Goal: Task Accomplishment & Management: Complete application form

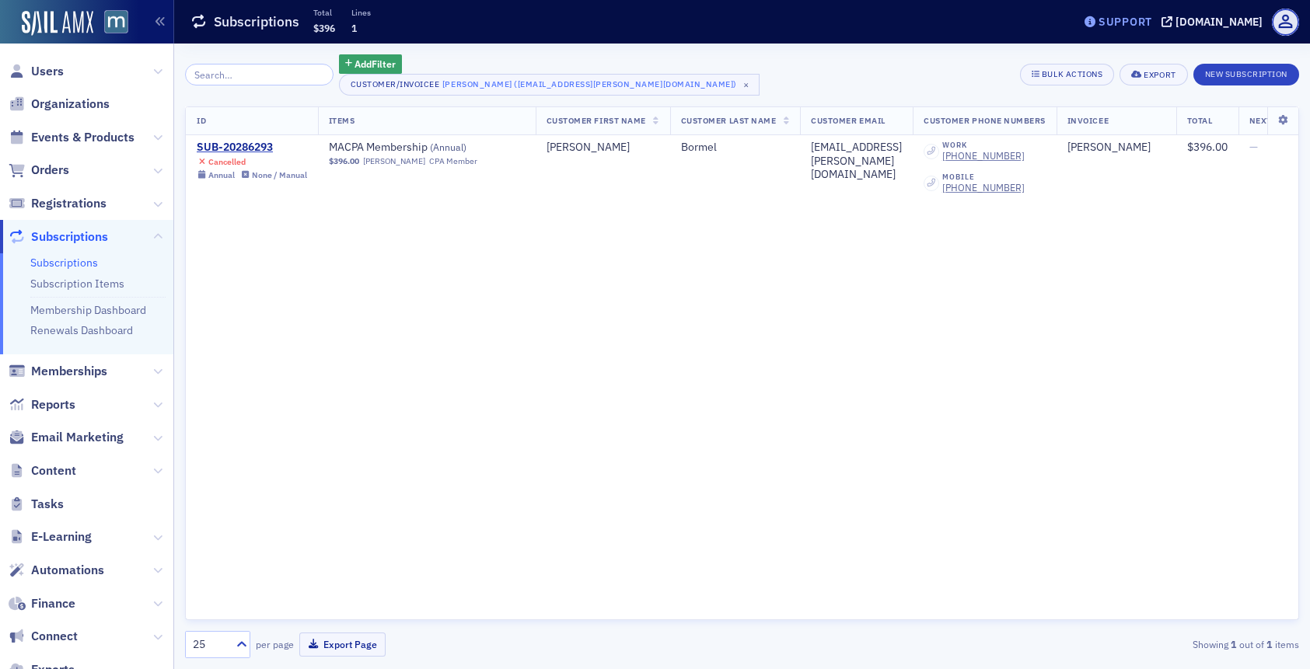
click at [1147, 19] on div "Support" at bounding box center [1125, 22] width 54 height 14
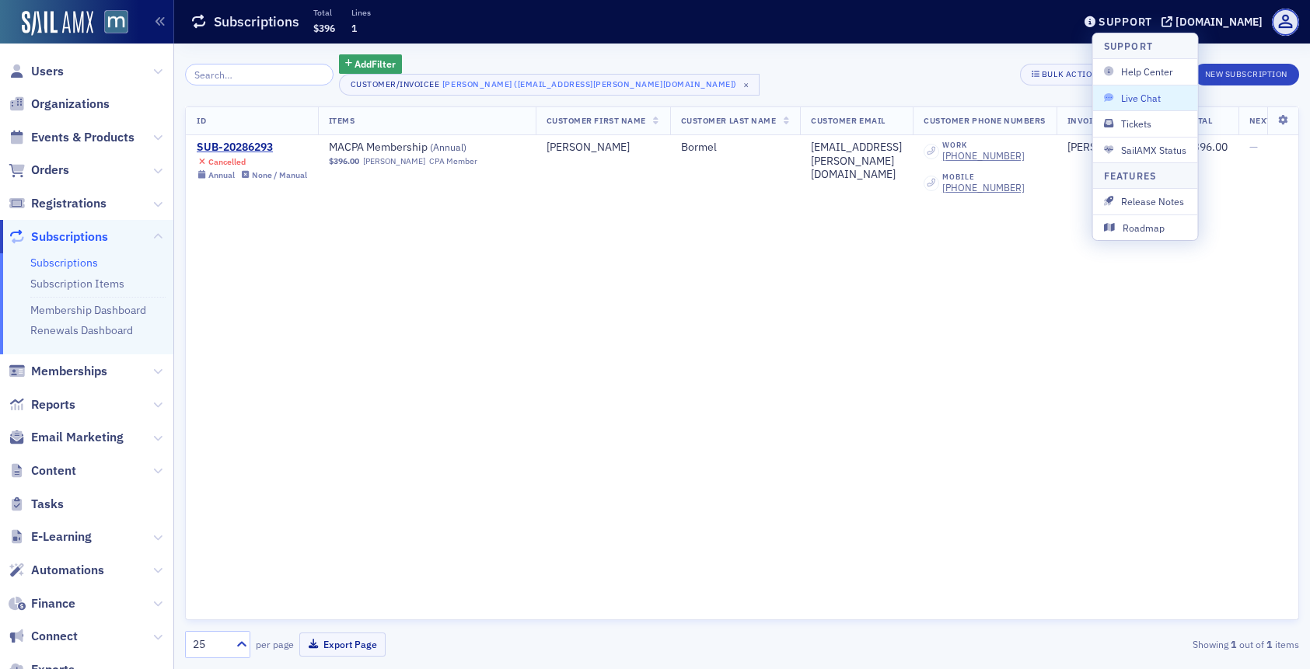
click at [1135, 98] on span "Live Chat" at bounding box center [1145, 98] width 83 height 14
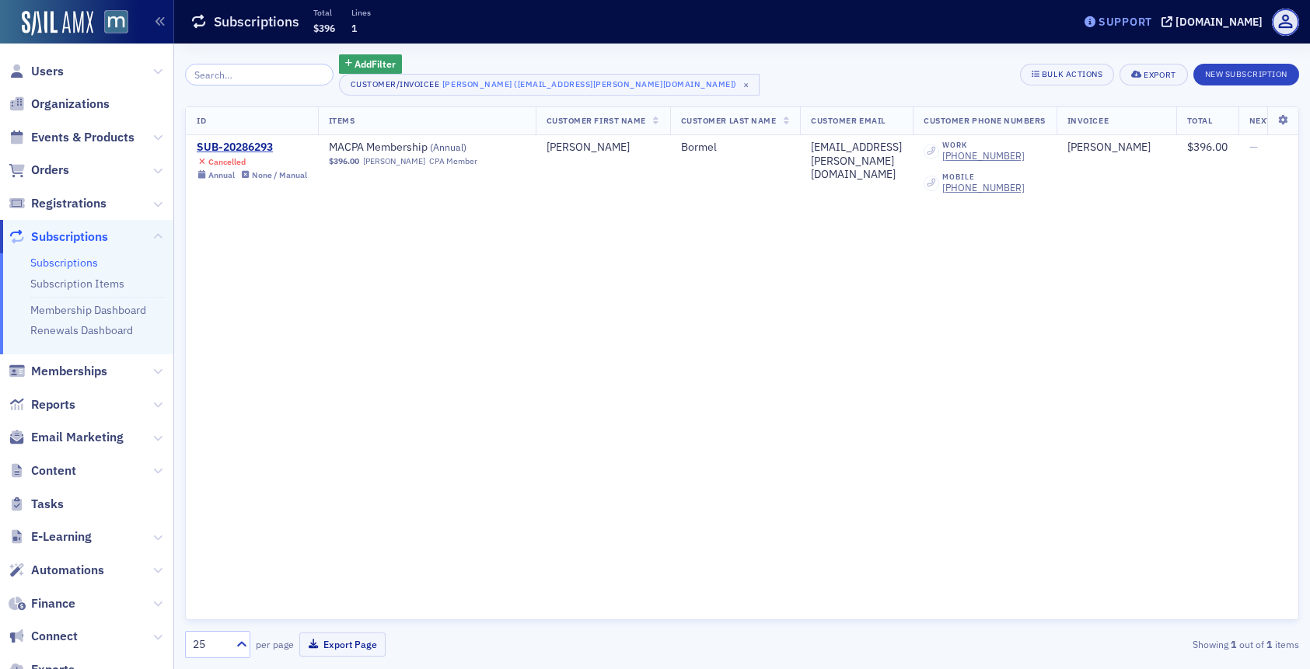
click at [1154, 11] on div "Support" at bounding box center [1117, 22] width 73 height 22
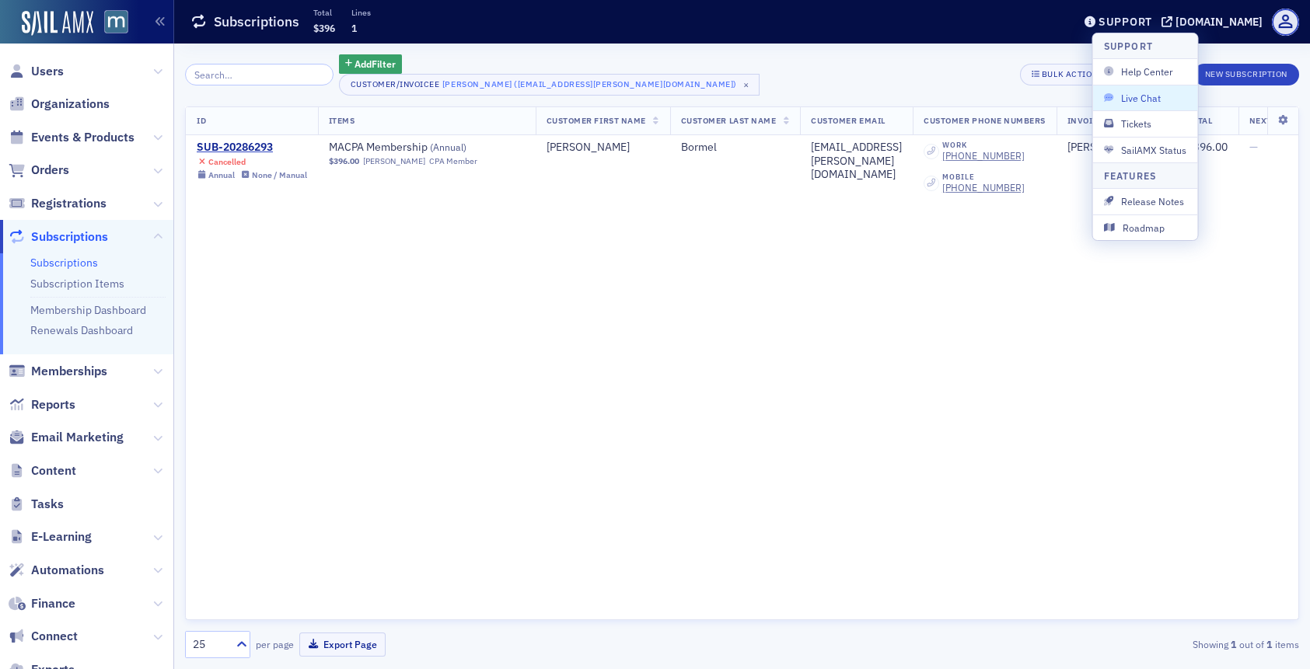
click at [1132, 97] on span "Live Chat" at bounding box center [1145, 98] width 83 height 14
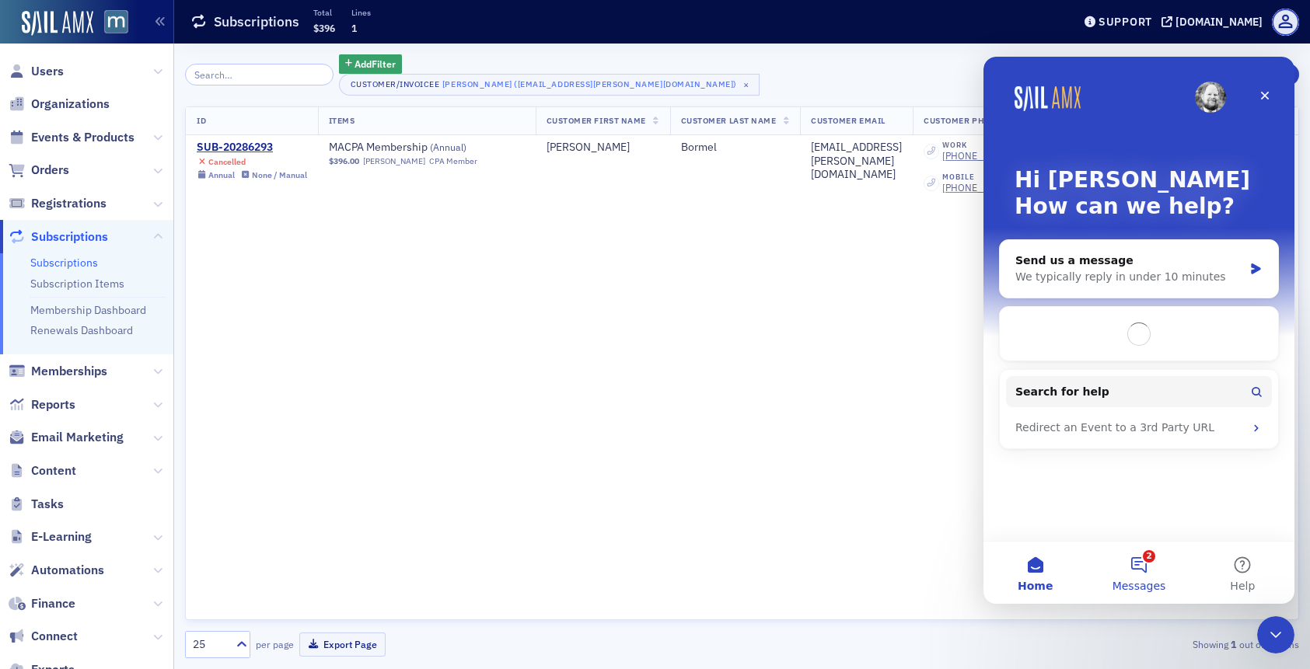
click at [1140, 557] on button "2 Messages" at bounding box center [1137, 573] width 103 height 62
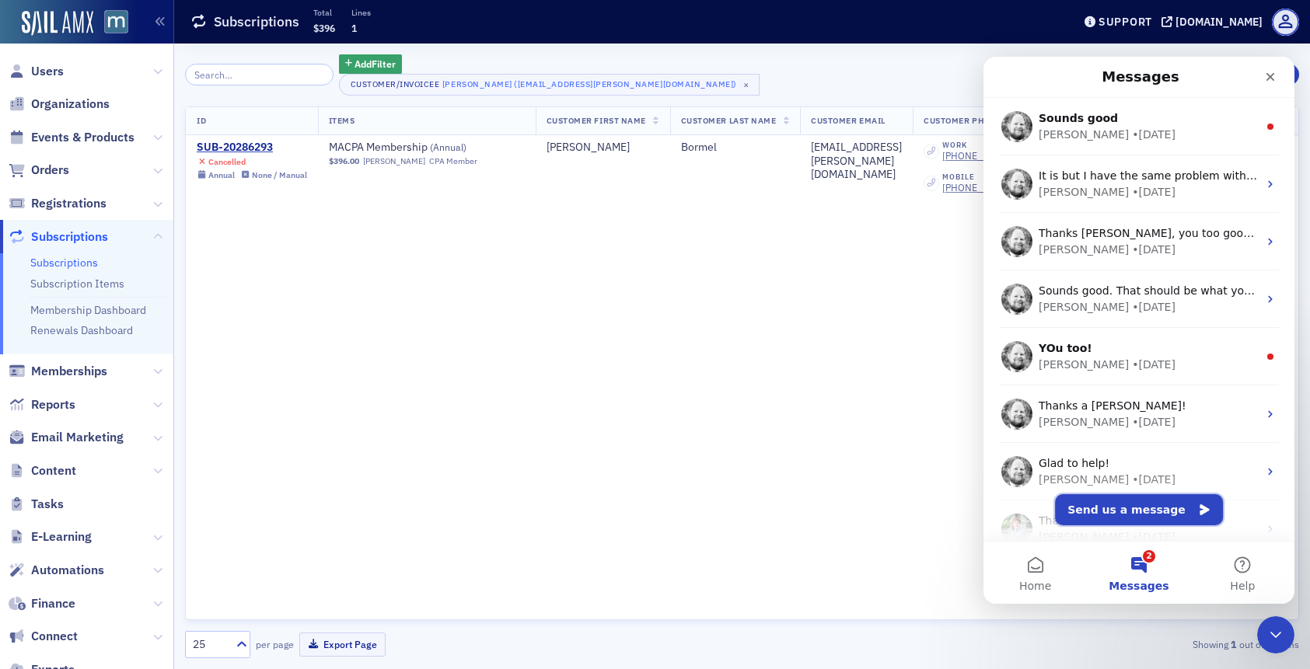
click at [1098, 511] on button "Send us a message" at bounding box center [1139, 509] width 168 height 31
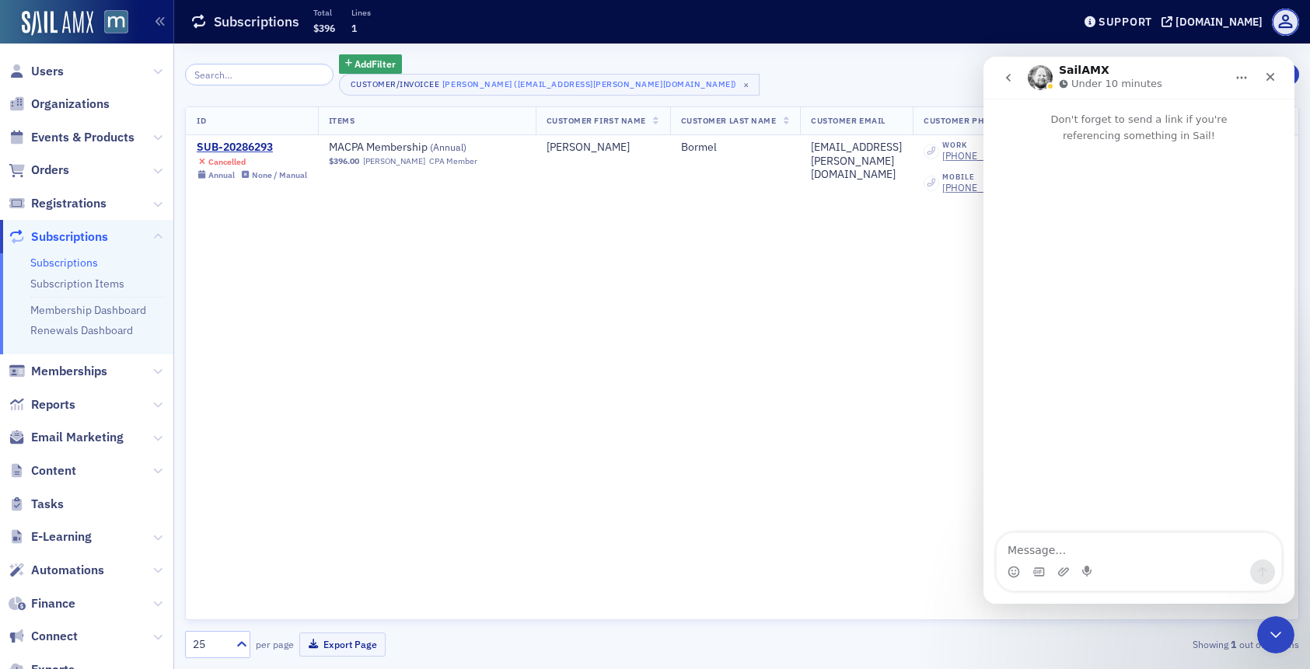
click at [1042, 553] on textarea "Message…" at bounding box center [1138, 546] width 284 height 26
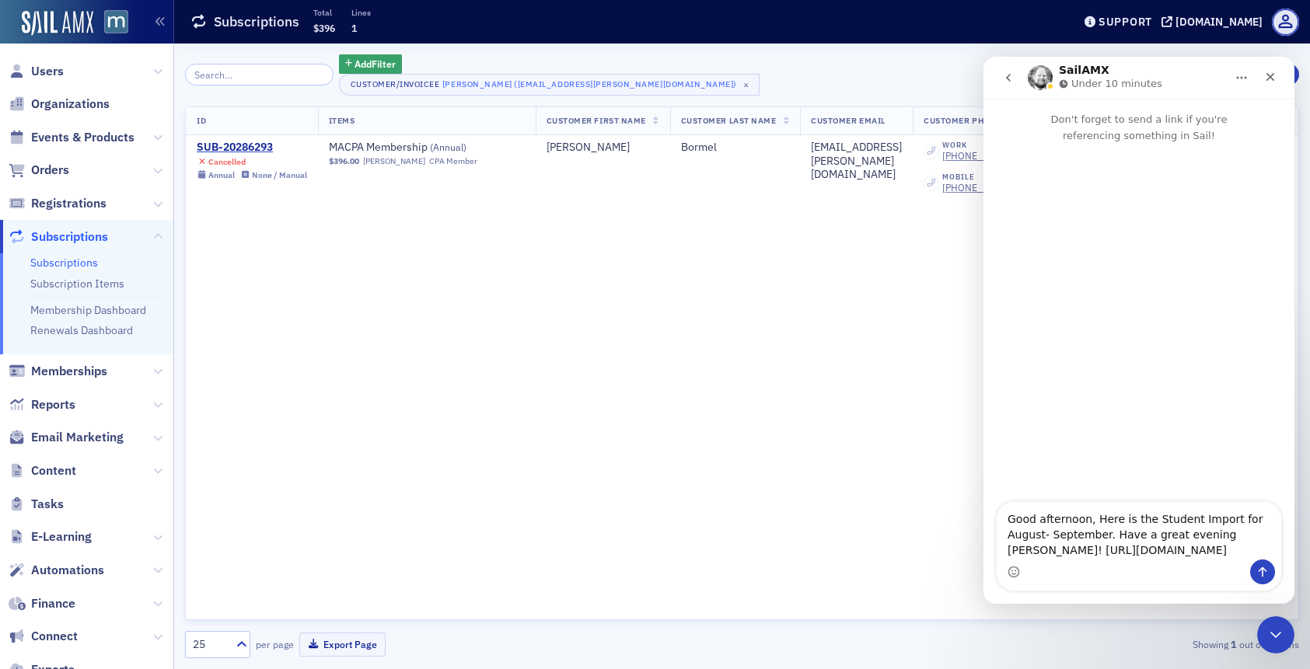
type textarea "Good afternoon, Here is the Student Import for August- September. Have a great …"
click at [1257, 574] on icon "Send a message…" at bounding box center [1262, 572] width 12 height 12
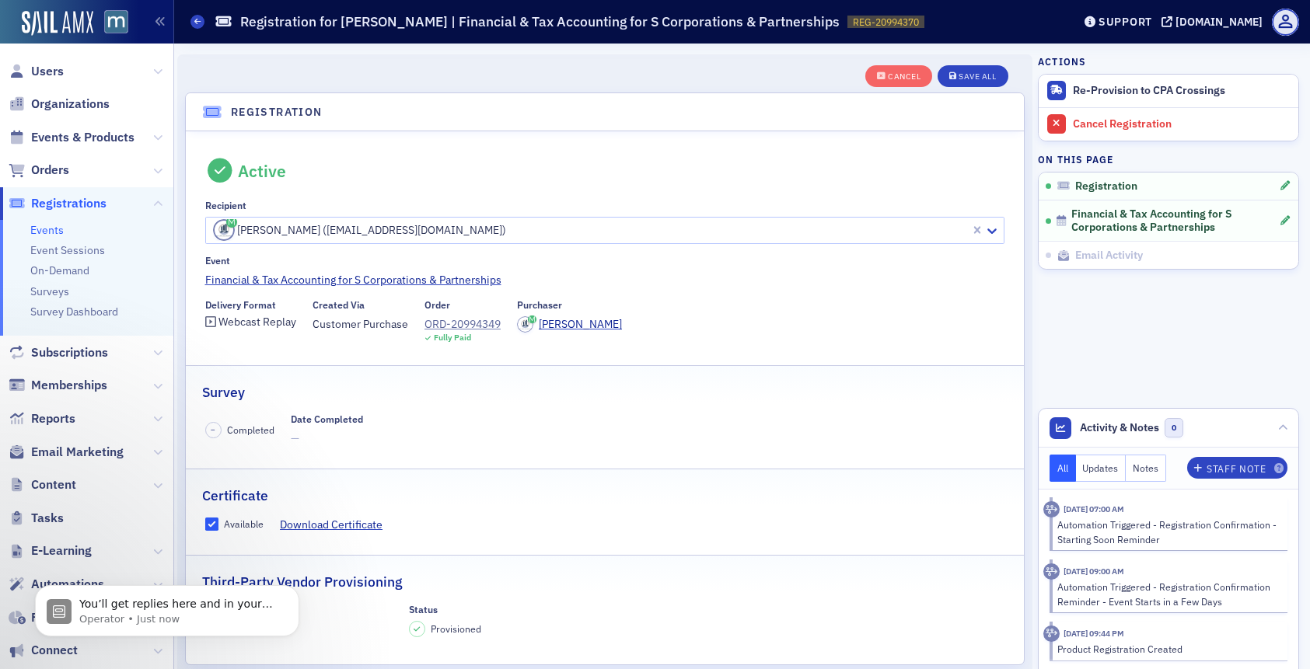
scroll to position [588, 0]
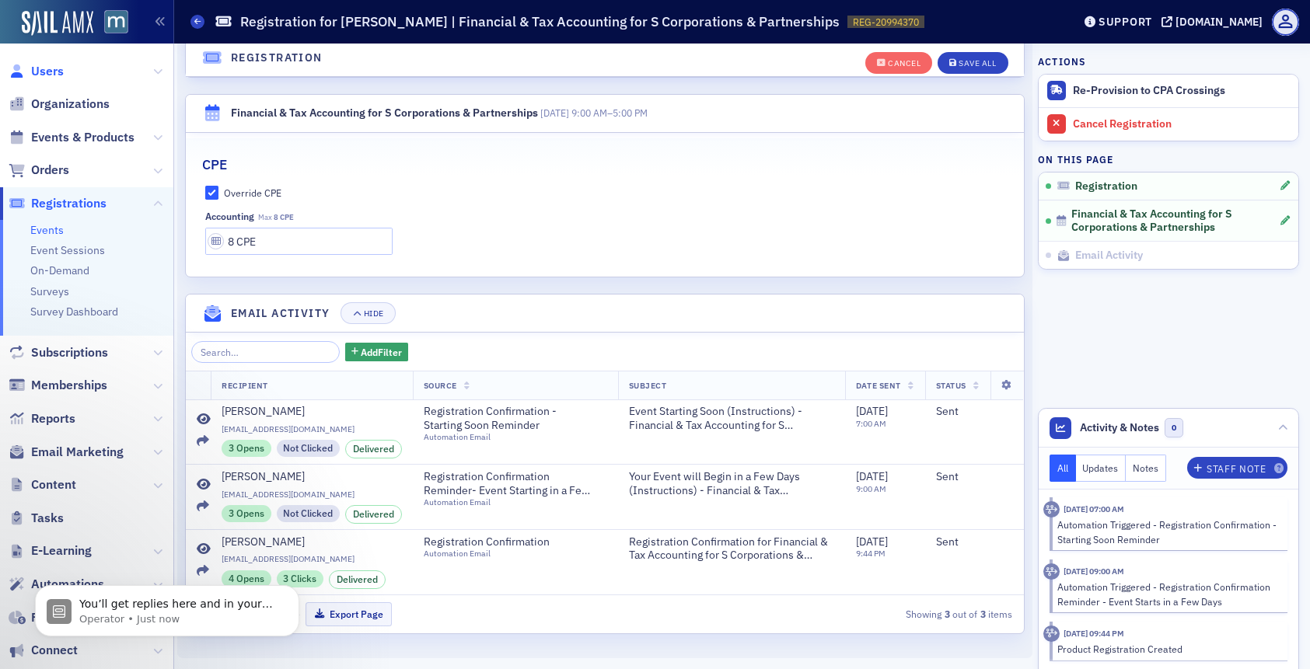
click at [54, 65] on span "Users" at bounding box center [47, 71] width 33 height 17
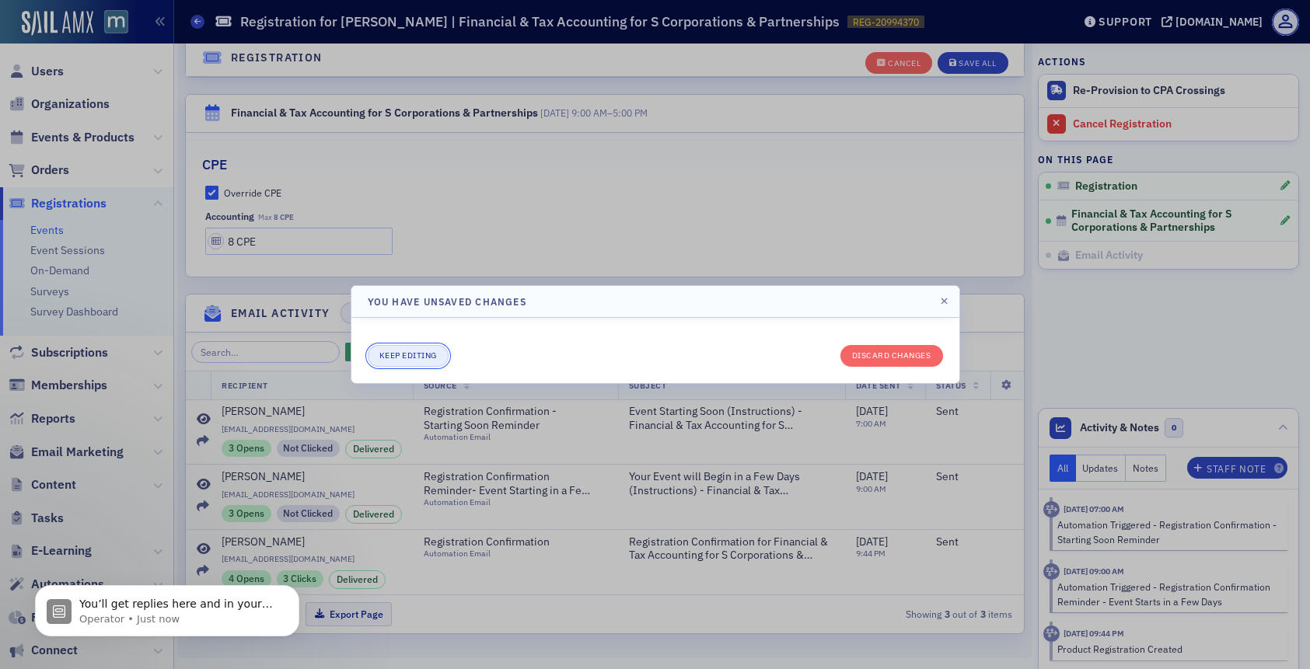
click at [442, 354] on button "Keep editing" at bounding box center [408, 356] width 81 height 22
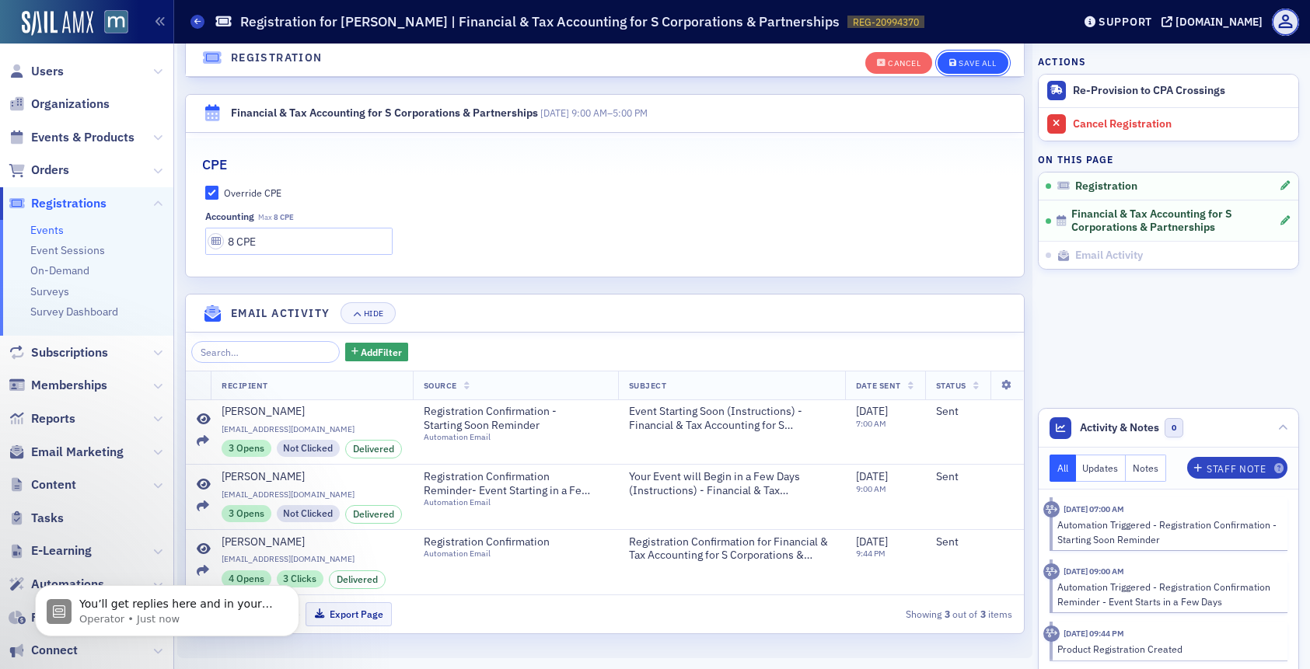
click at [973, 65] on div "Save All" at bounding box center [976, 63] width 37 height 9
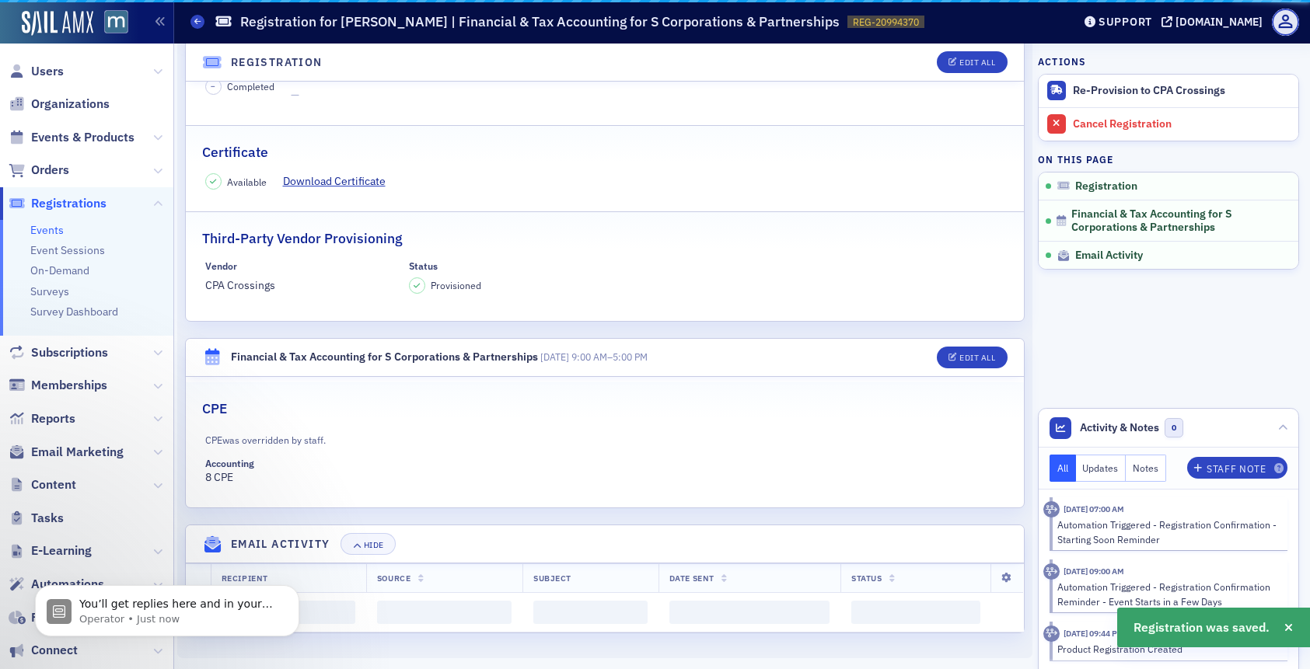
scroll to position [541, 0]
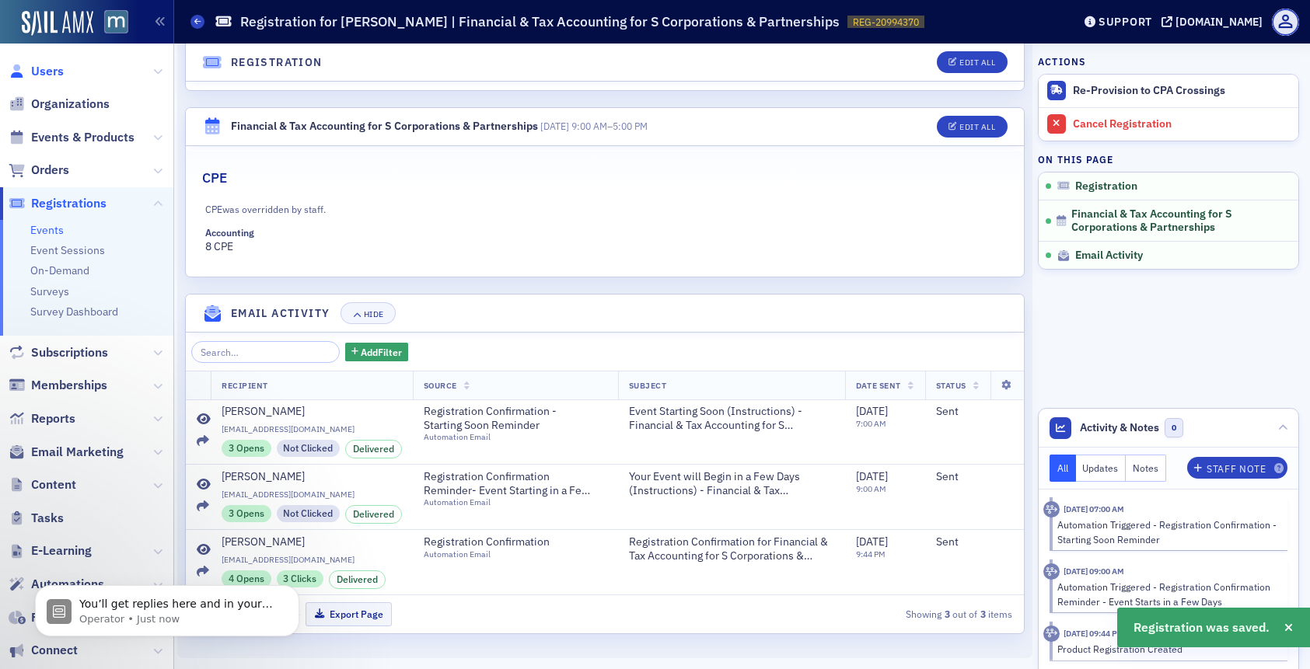
click at [34, 78] on span "Users" at bounding box center [47, 71] width 33 height 17
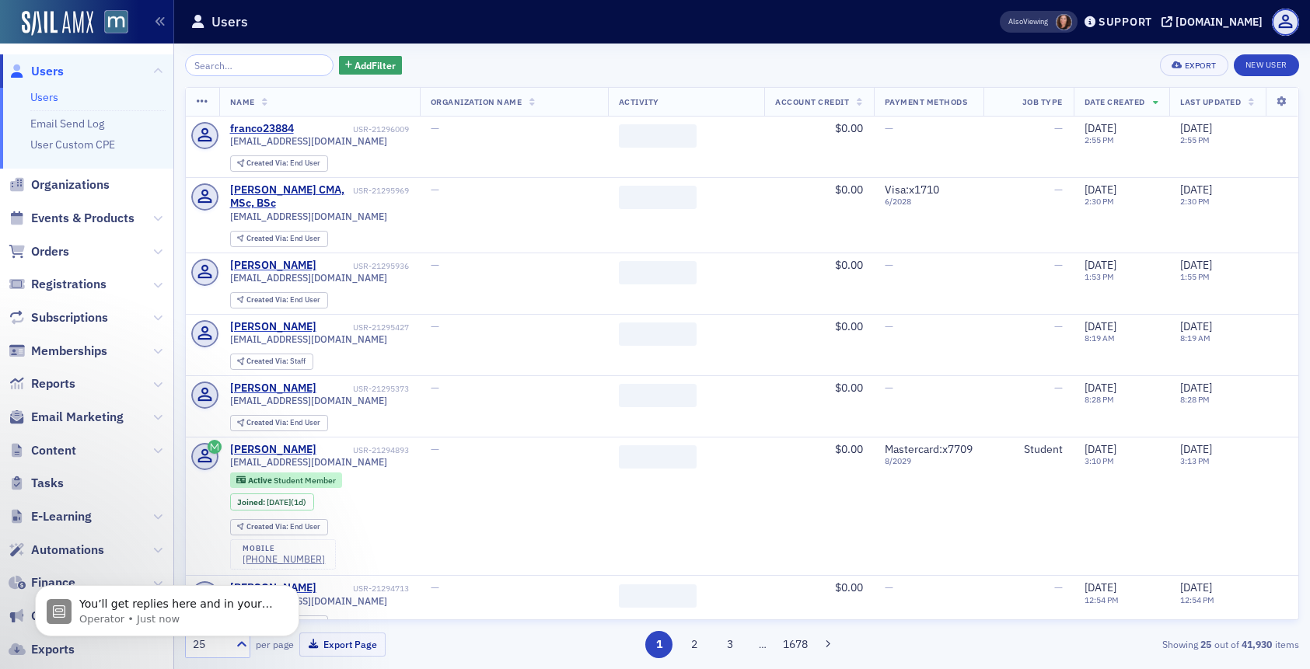
click at [255, 65] on input "search" at bounding box center [259, 65] width 148 height 22
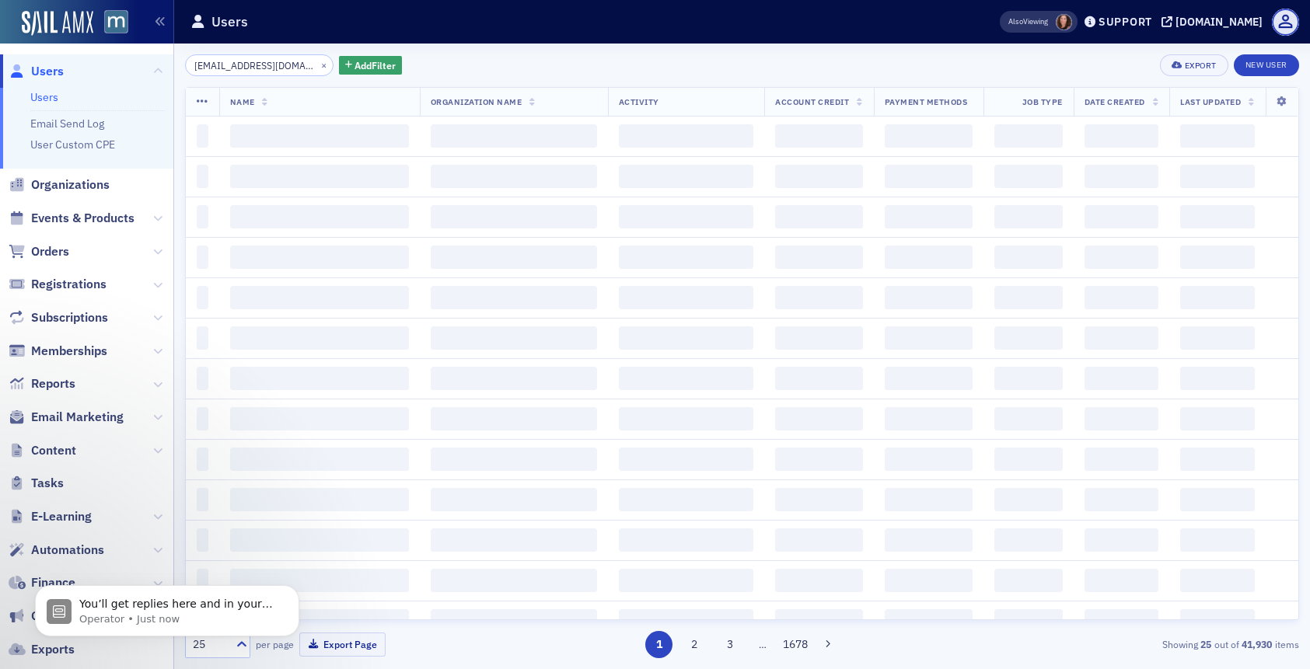
scroll to position [0, 3]
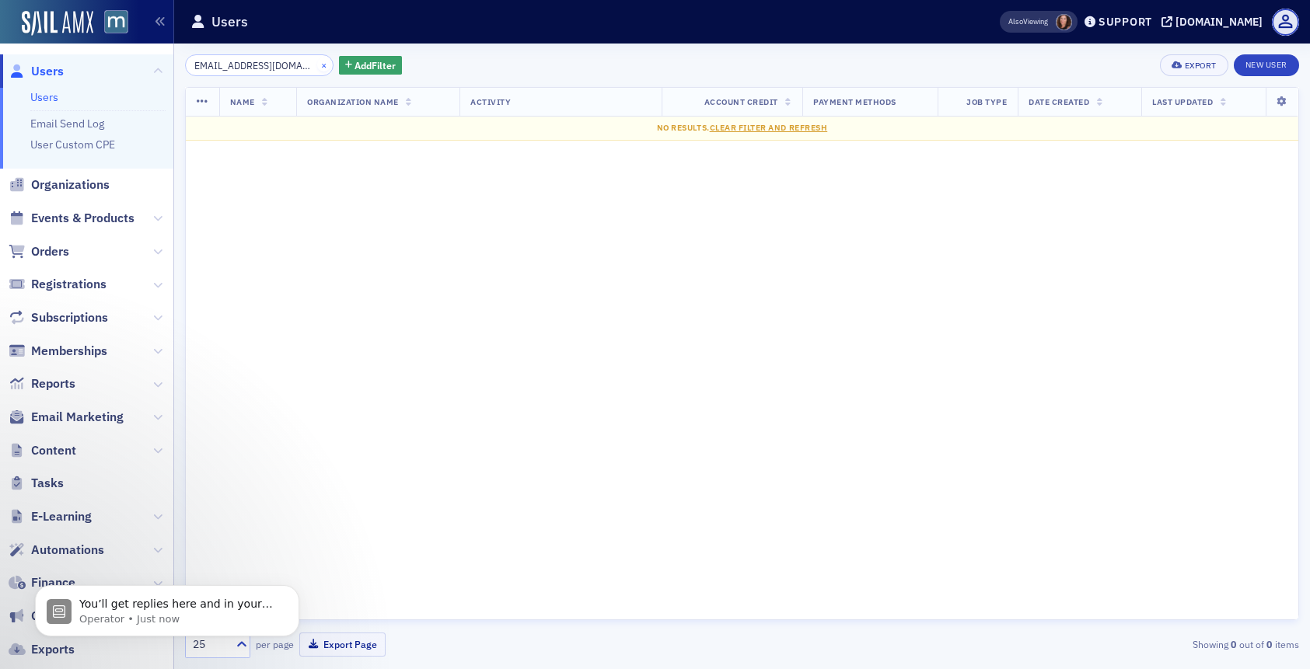
type input "lgilding@kullmancpa.org"
click at [317, 65] on button "×" at bounding box center [324, 65] width 14 height 14
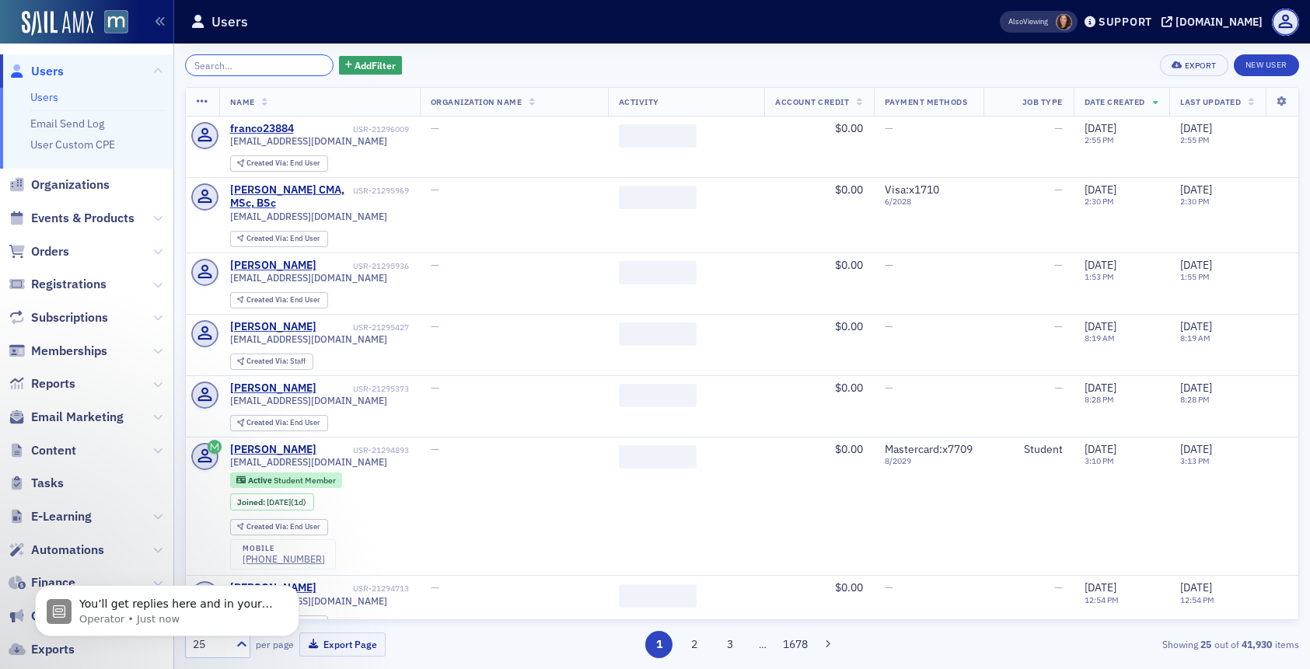
click at [281, 65] on input "search" at bounding box center [259, 65] width 148 height 22
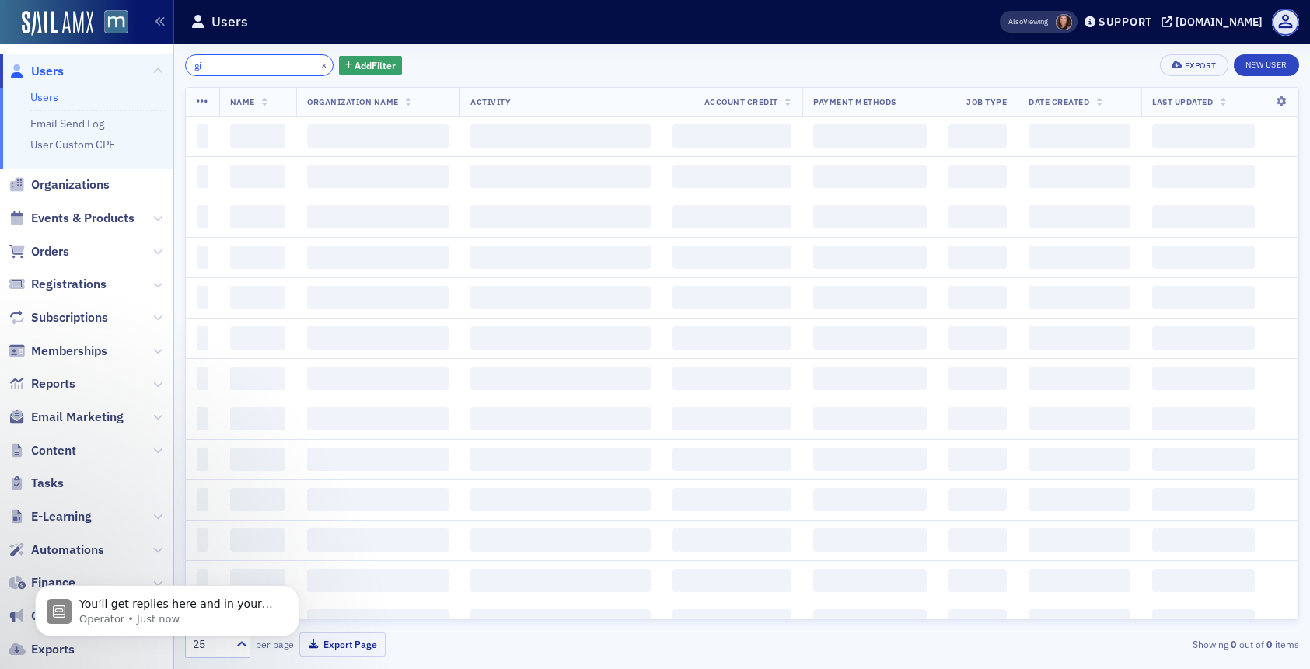
type input "g"
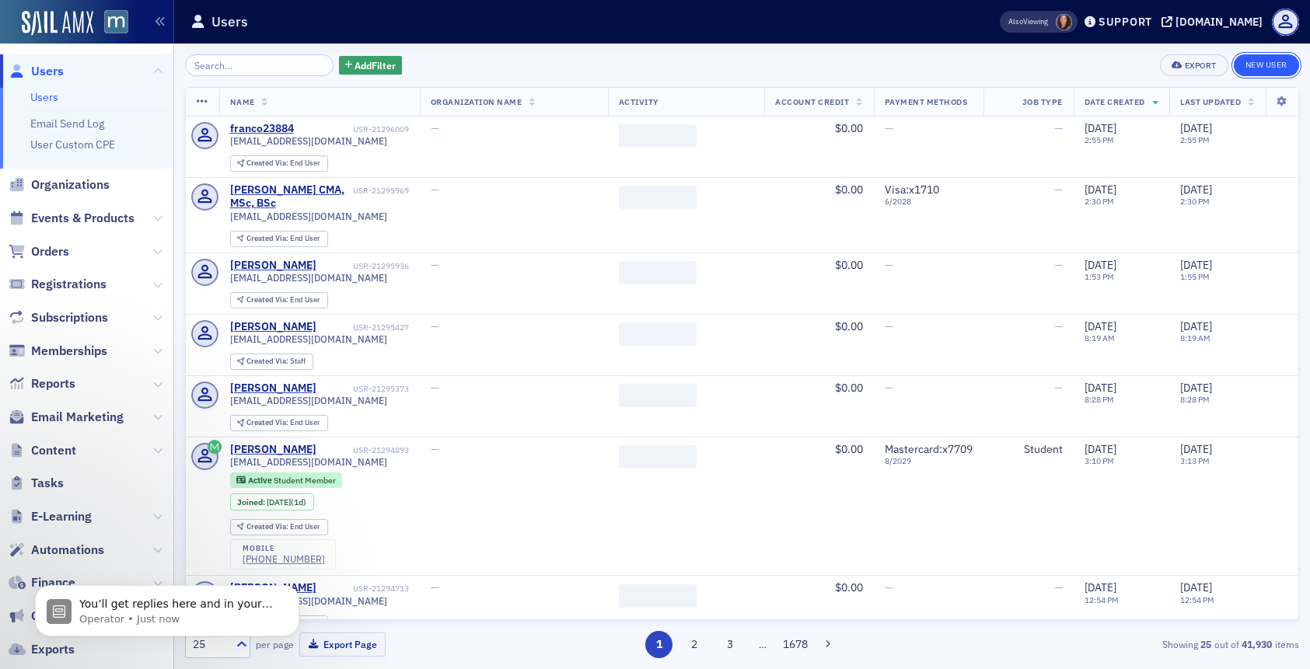
click at [1261, 72] on link "New User" at bounding box center [1265, 65] width 65 height 22
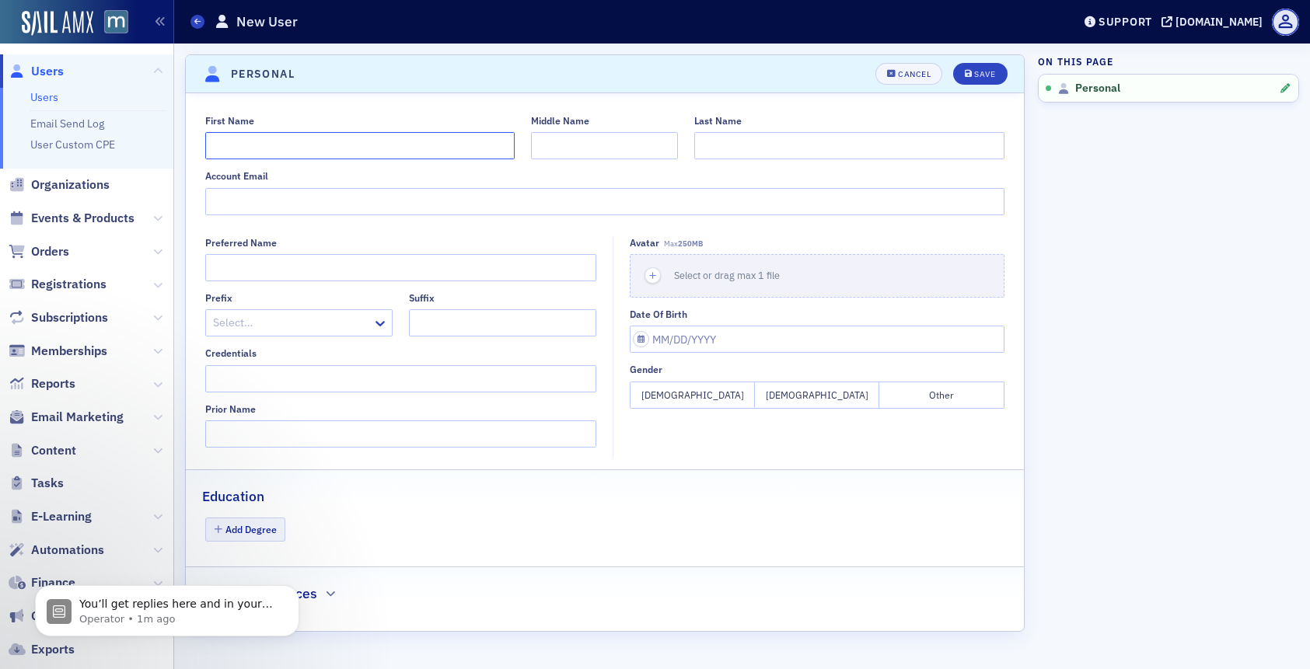
click at [375, 137] on input "First Name" at bounding box center [360, 145] width 310 height 27
type input "Leslie"
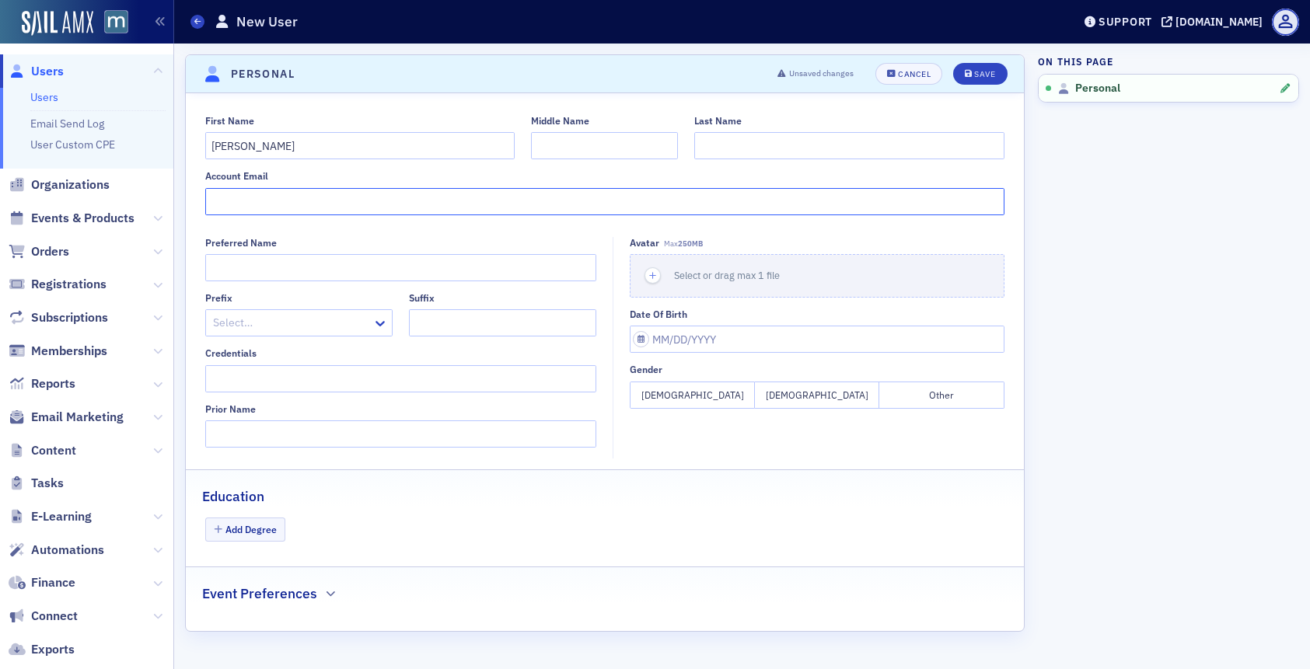
click at [323, 201] on input "Account Email" at bounding box center [605, 201] width 800 height 27
paste input "[EMAIL_ADDRESS][DOMAIN_NAME]"
type input "[EMAIL_ADDRESS][DOMAIN_NAME]"
click at [662, 398] on button "Female" at bounding box center [692, 395] width 125 height 27
click at [972, 78] on button "Save" at bounding box center [980, 74] width 54 height 22
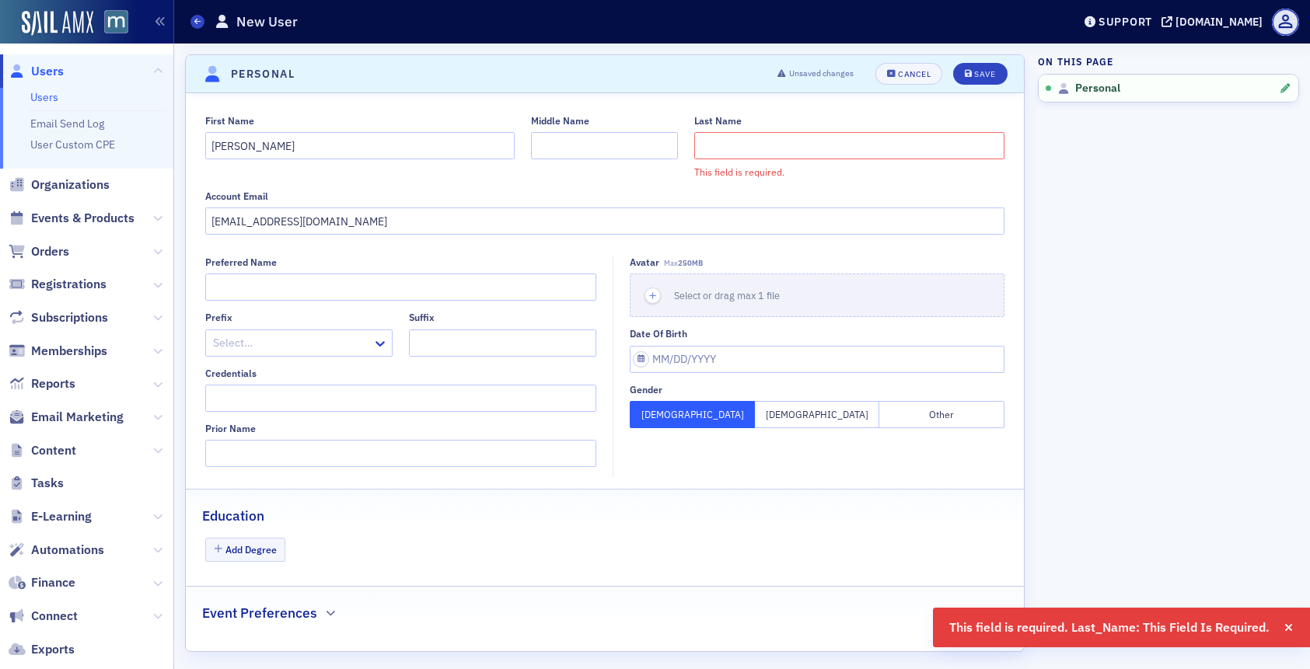
click at [723, 152] on input "Last Name" at bounding box center [849, 145] width 310 height 27
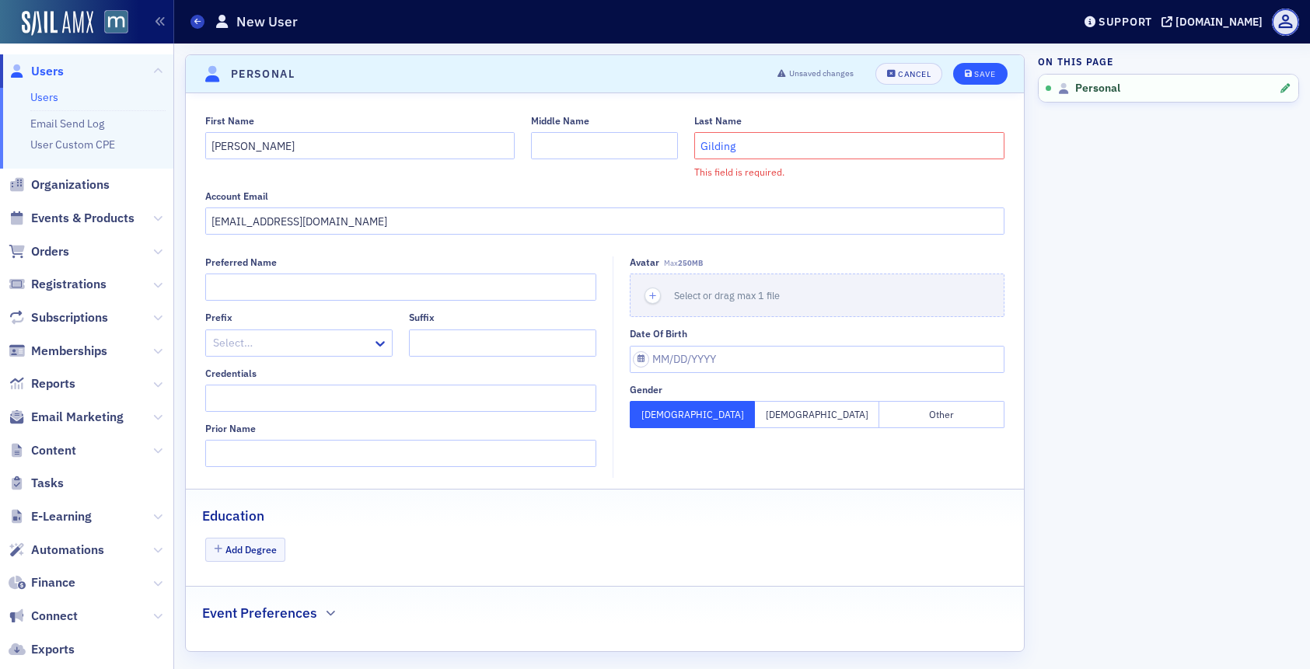
type input "Gilding"
click at [995, 72] on button "Save" at bounding box center [980, 74] width 54 height 22
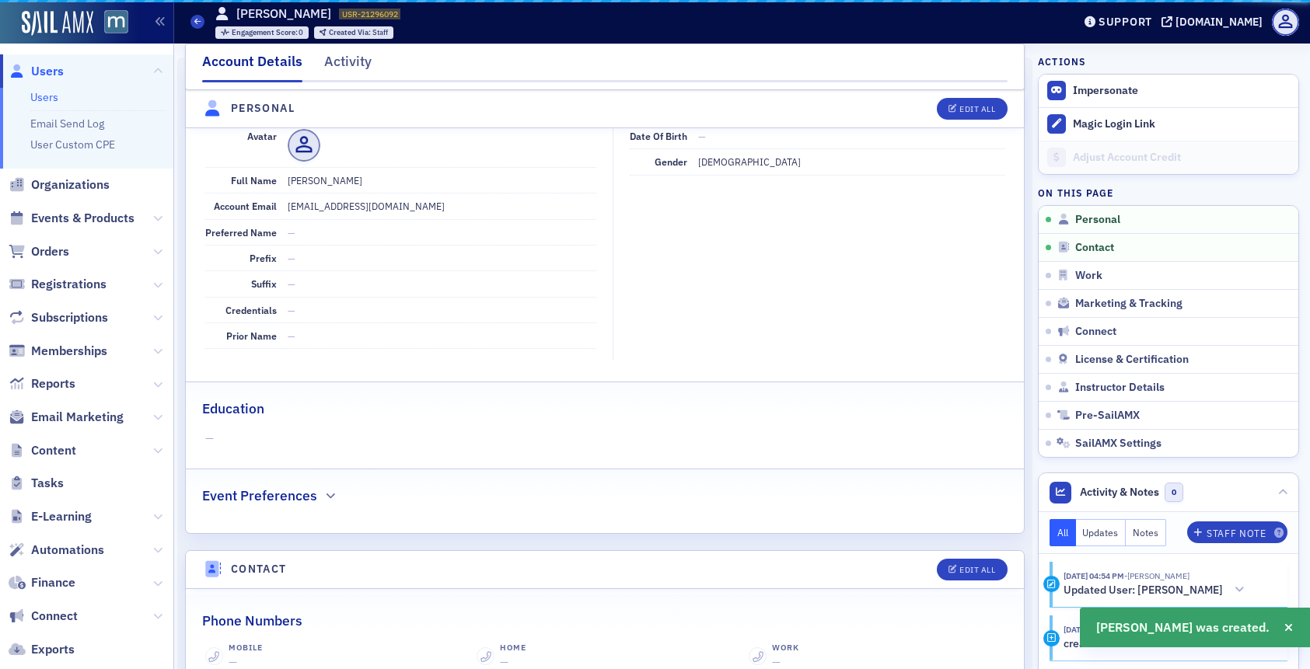
scroll to position [187, 0]
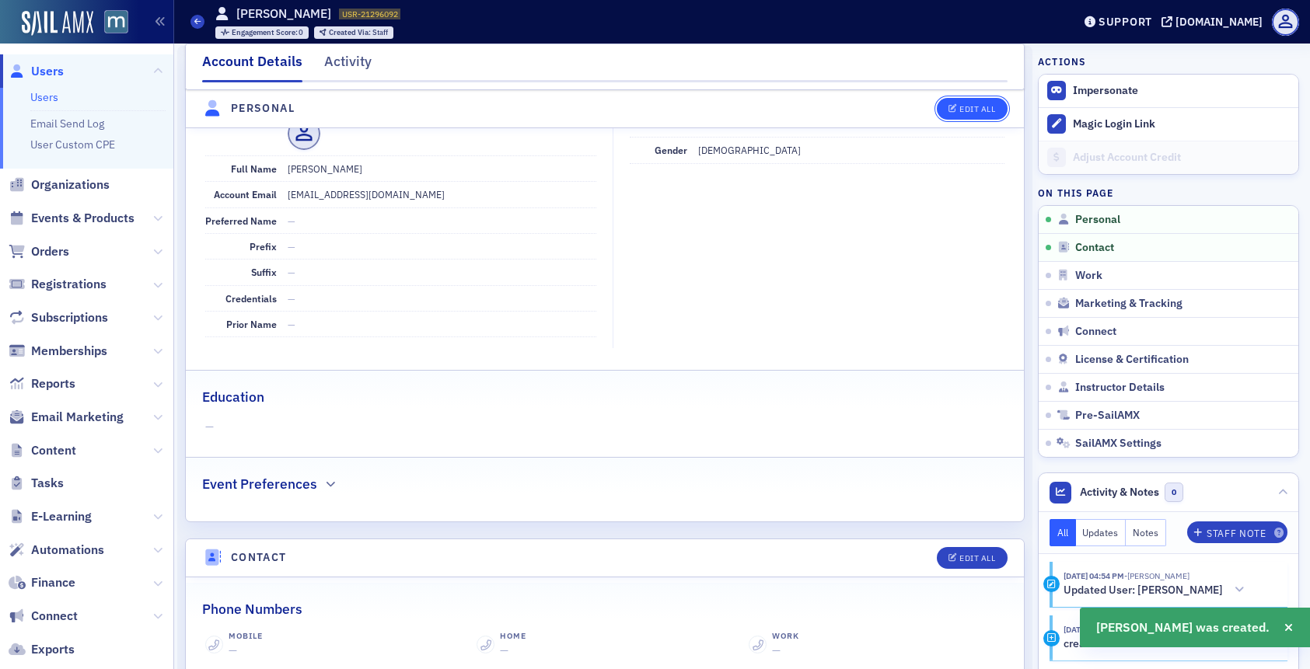
click at [954, 117] on button "Edit All" at bounding box center [971, 109] width 70 height 22
select select "US"
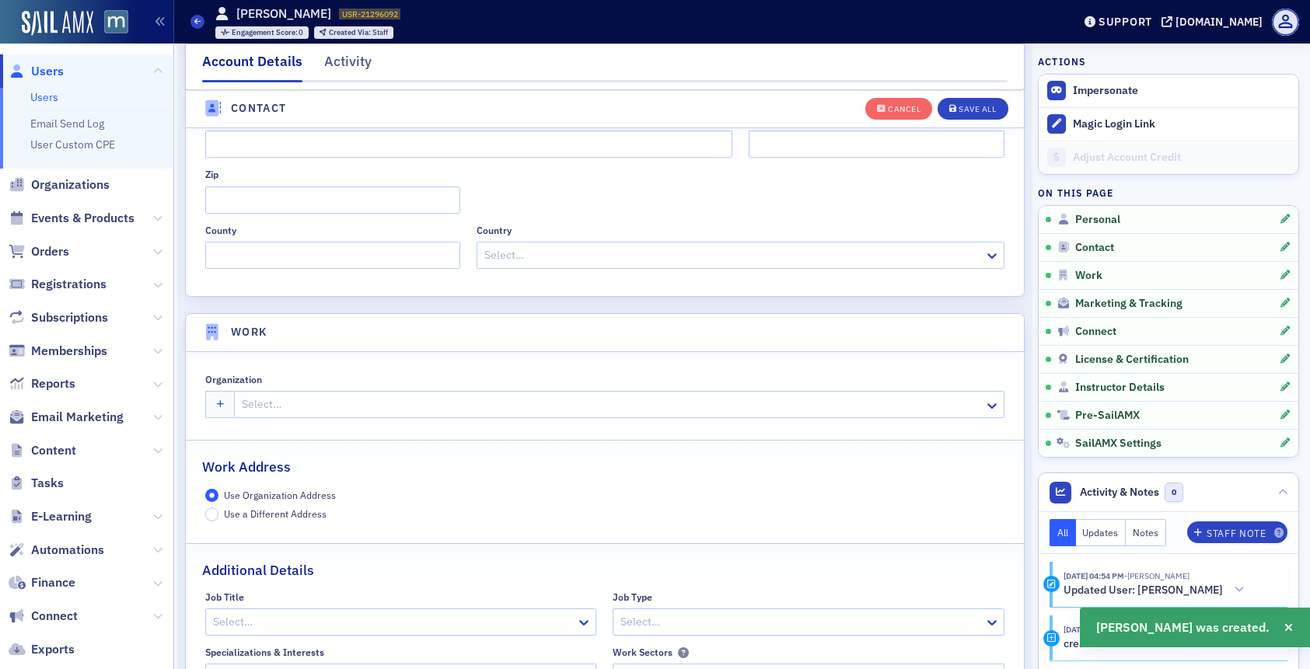
scroll to position [1112, 0]
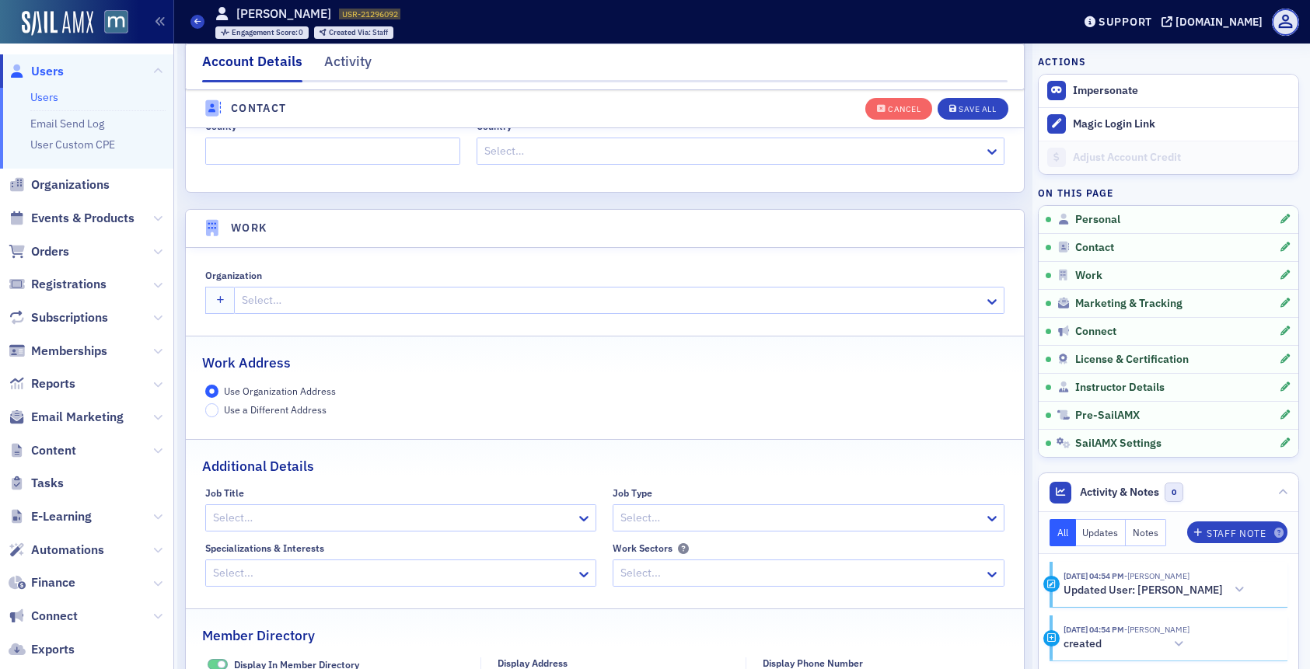
click at [533, 311] on div "Select…" at bounding box center [609, 300] width 749 height 23
type input "kull"
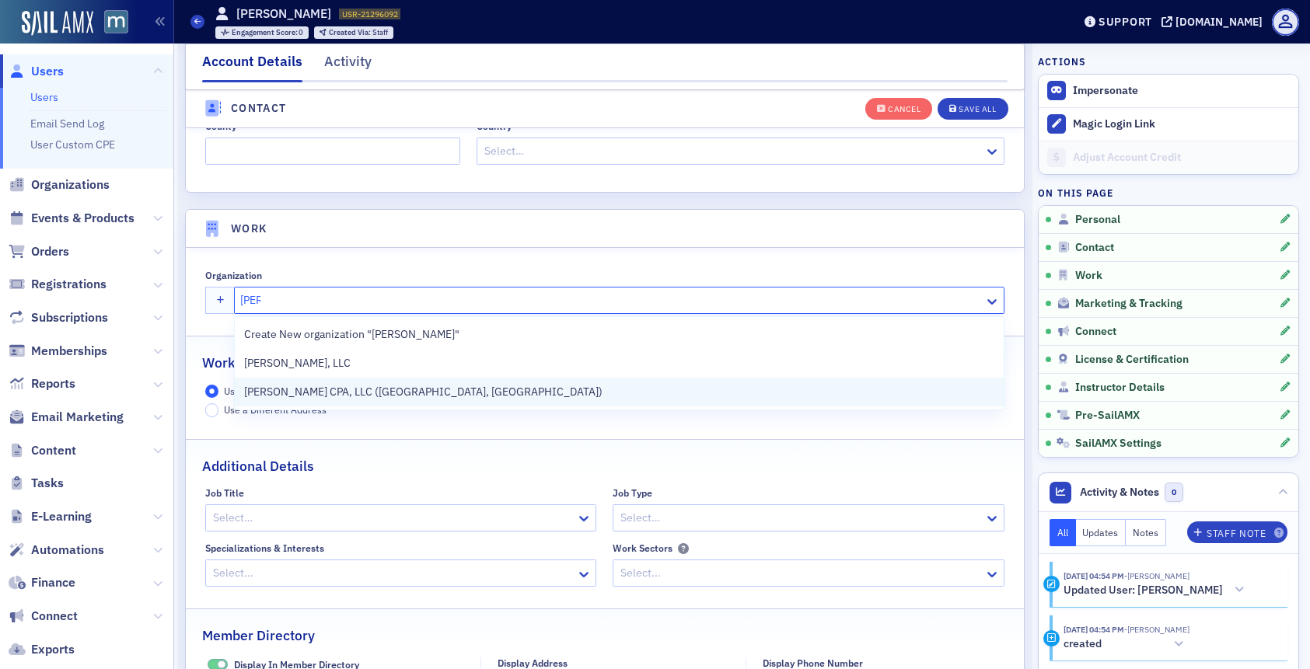
click at [429, 390] on div "[PERSON_NAME] CPA, LLC ([GEOGRAPHIC_DATA], [GEOGRAPHIC_DATA])" at bounding box center [619, 392] width 750 height 16
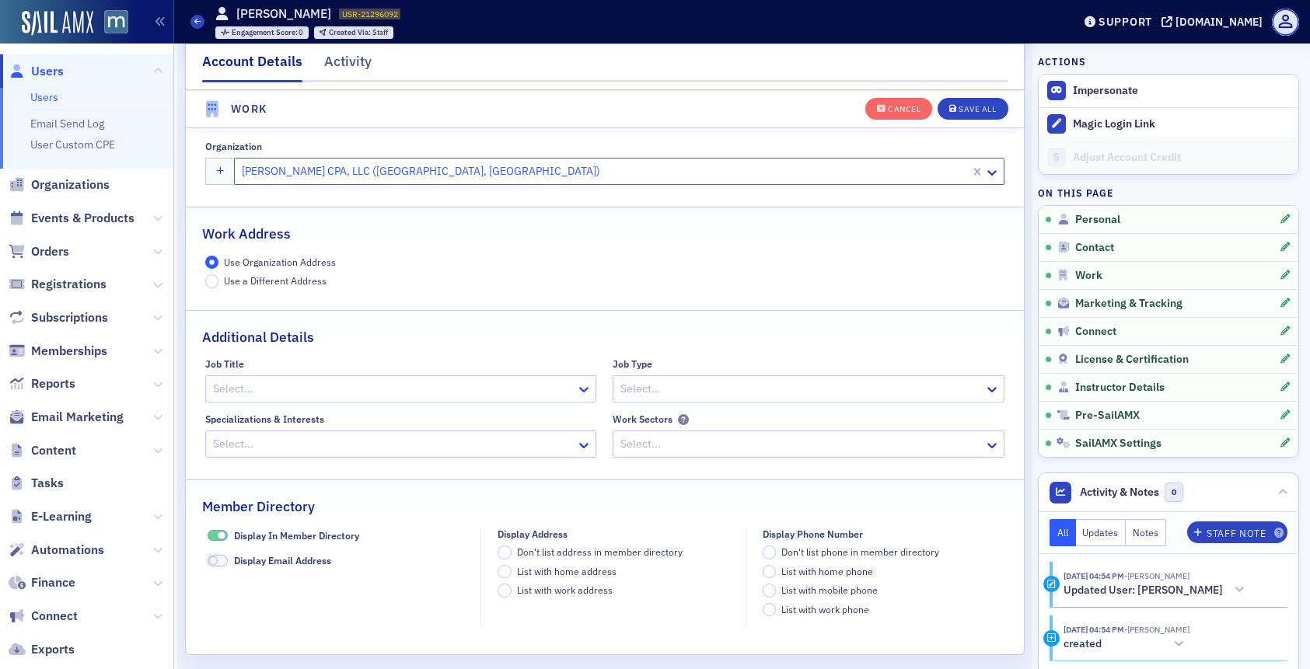
scroll to position [1348, 0]
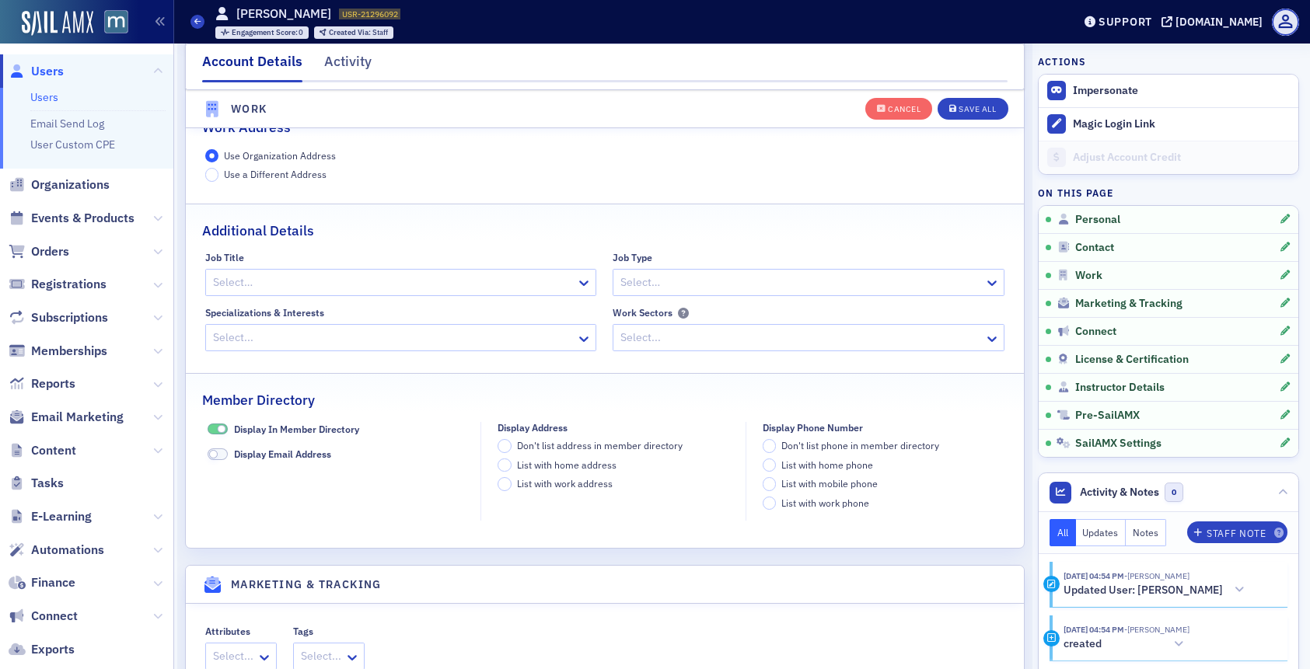
click at [559, 288] on div "Select…" at bounding box center [401, 282] width 392 height 27
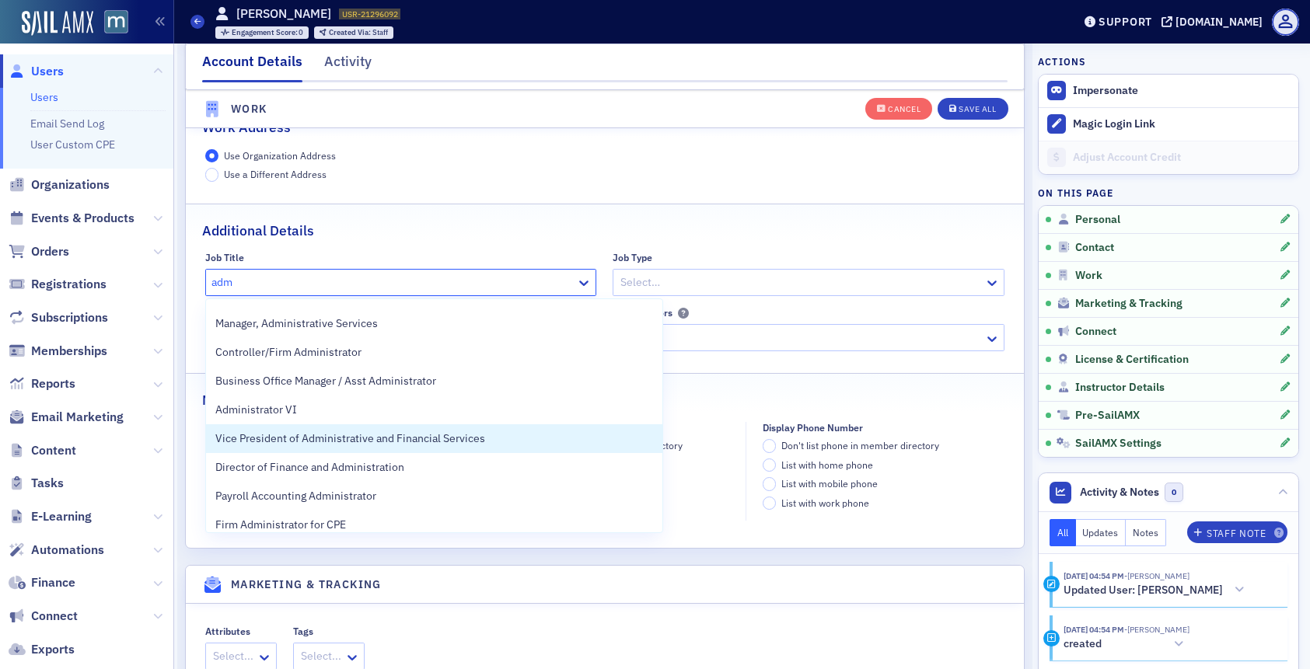
scroll to position [381, 0]
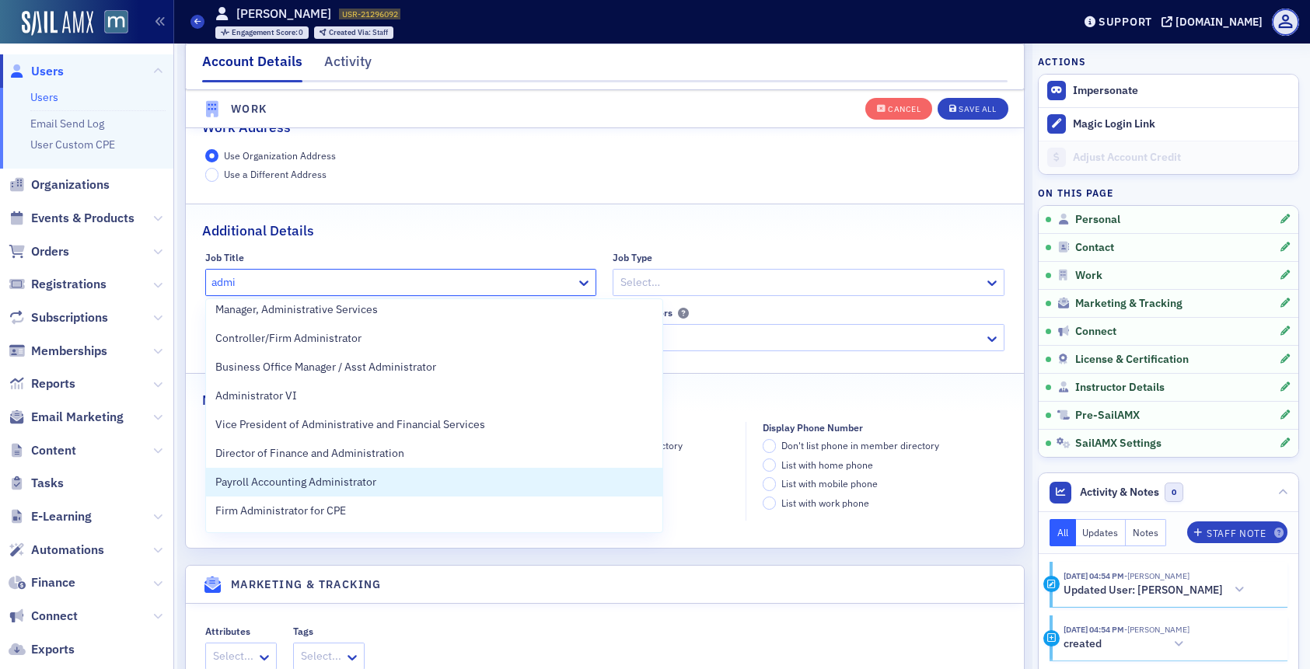
type input "admin"
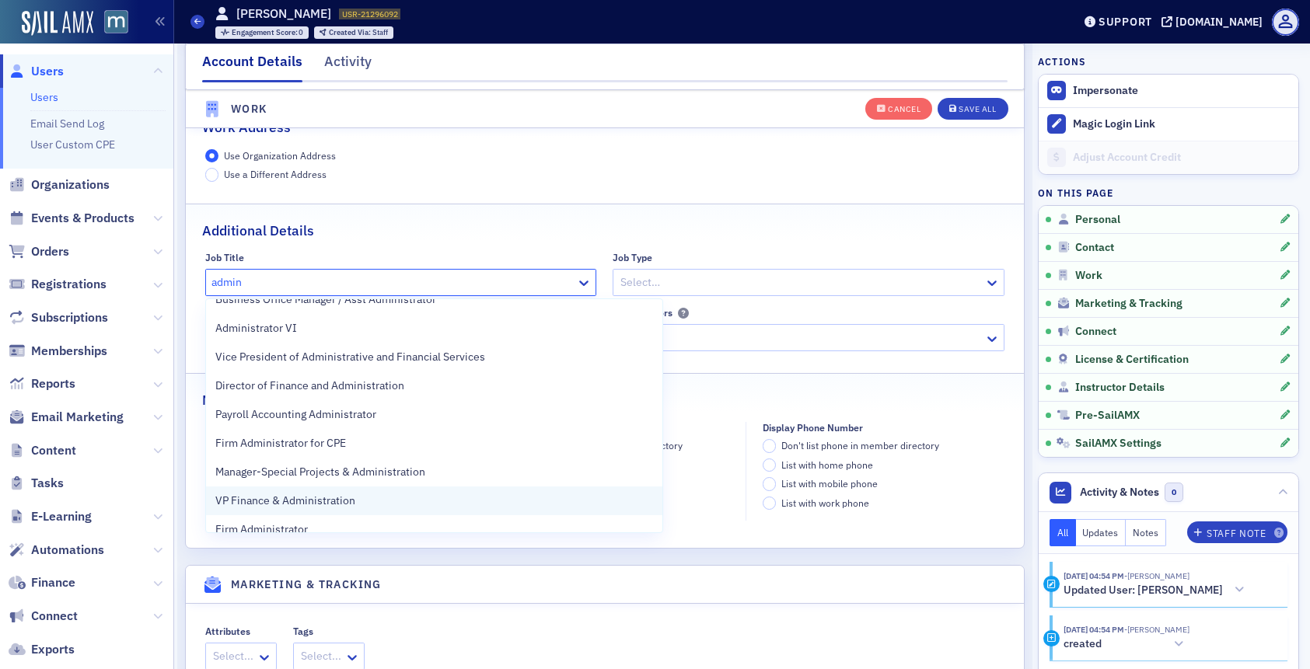
scroll to position [478, 0]
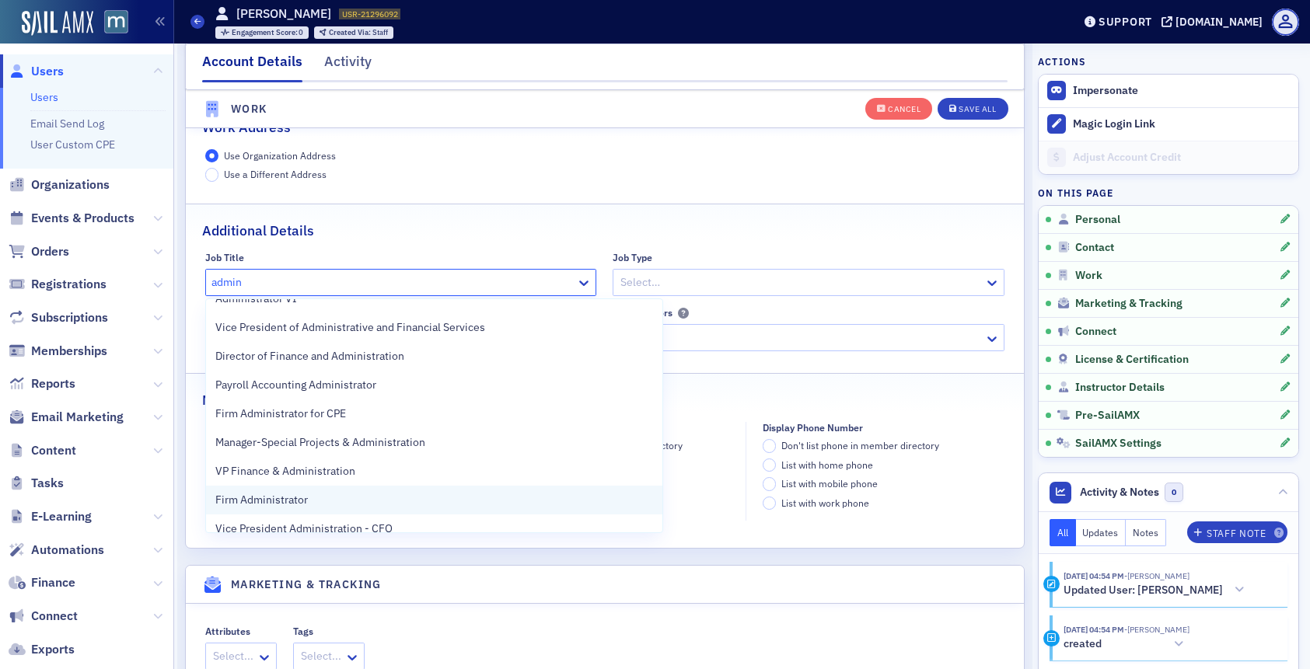
click at [270, 497] on span "Firm Administrator" at bounding box center [261, 500] width 92 height 16
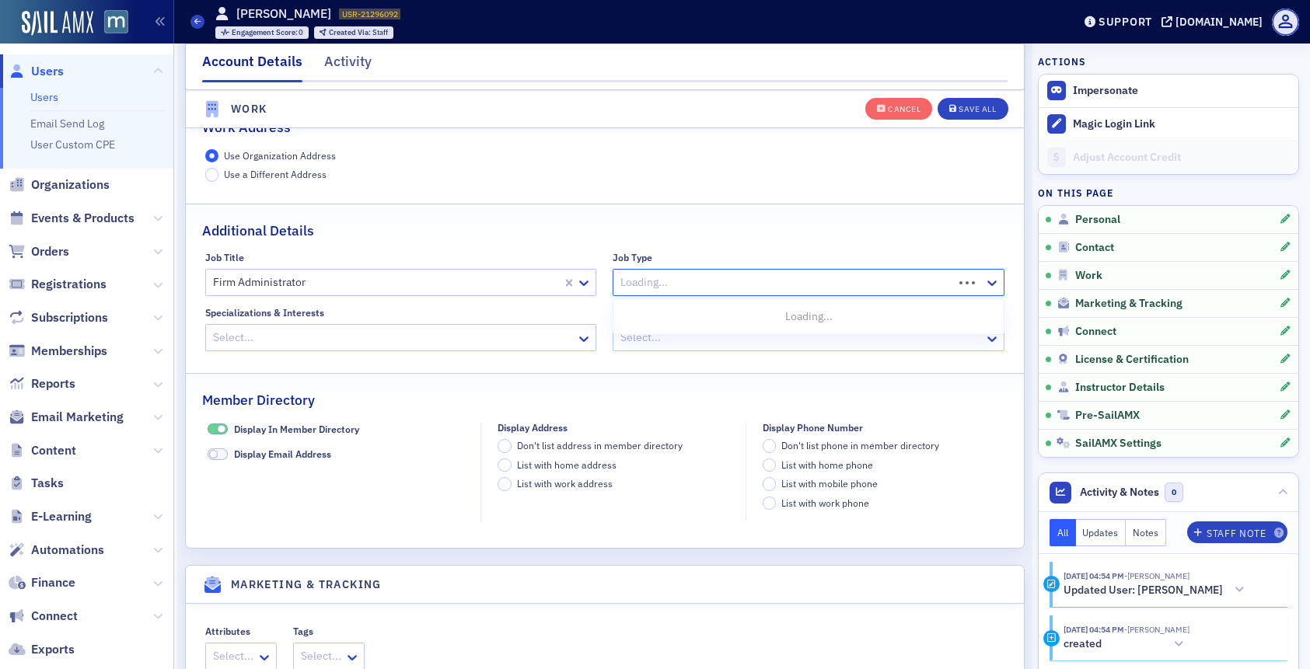
click at [647, 284] on div at bounding box center [785, 282] width 333 height 19
type input "firm"
click at [656, 313] on span "Firm Administrator" at bounding box center [669, 317] width 92 height 16
click at [968, 117] on button "Save All" at bounding box center [972, 108] width 70 height 22
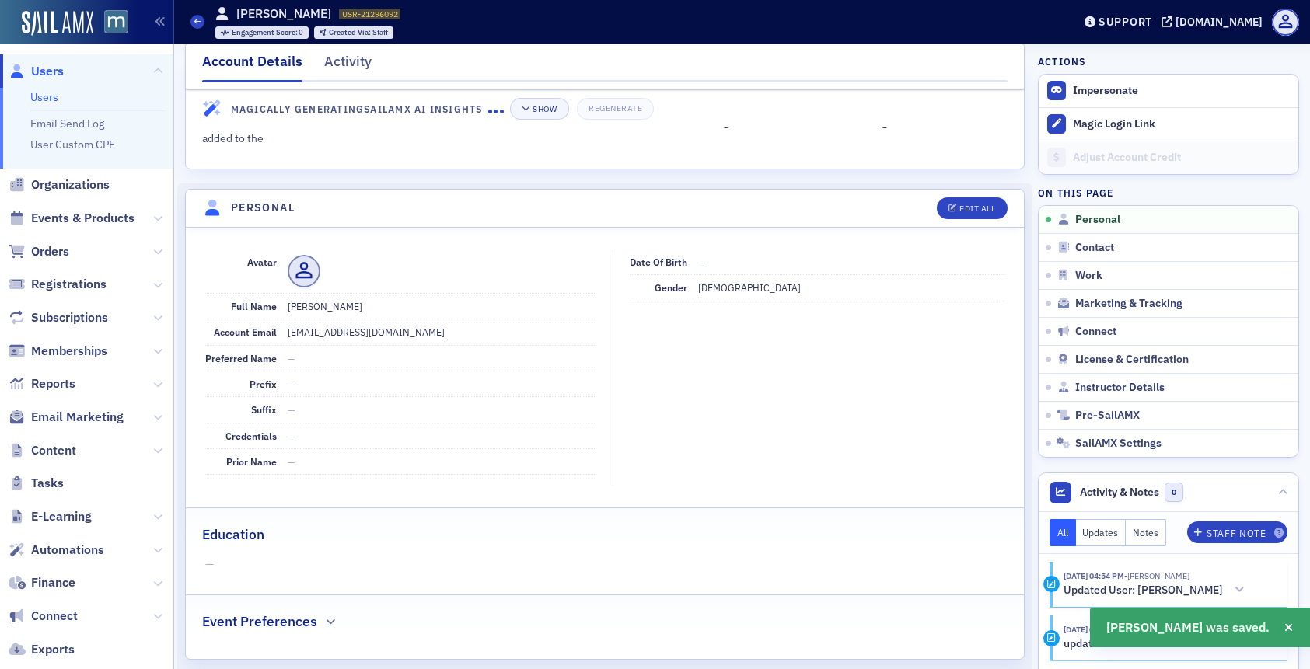
scroll to position [0, 0]
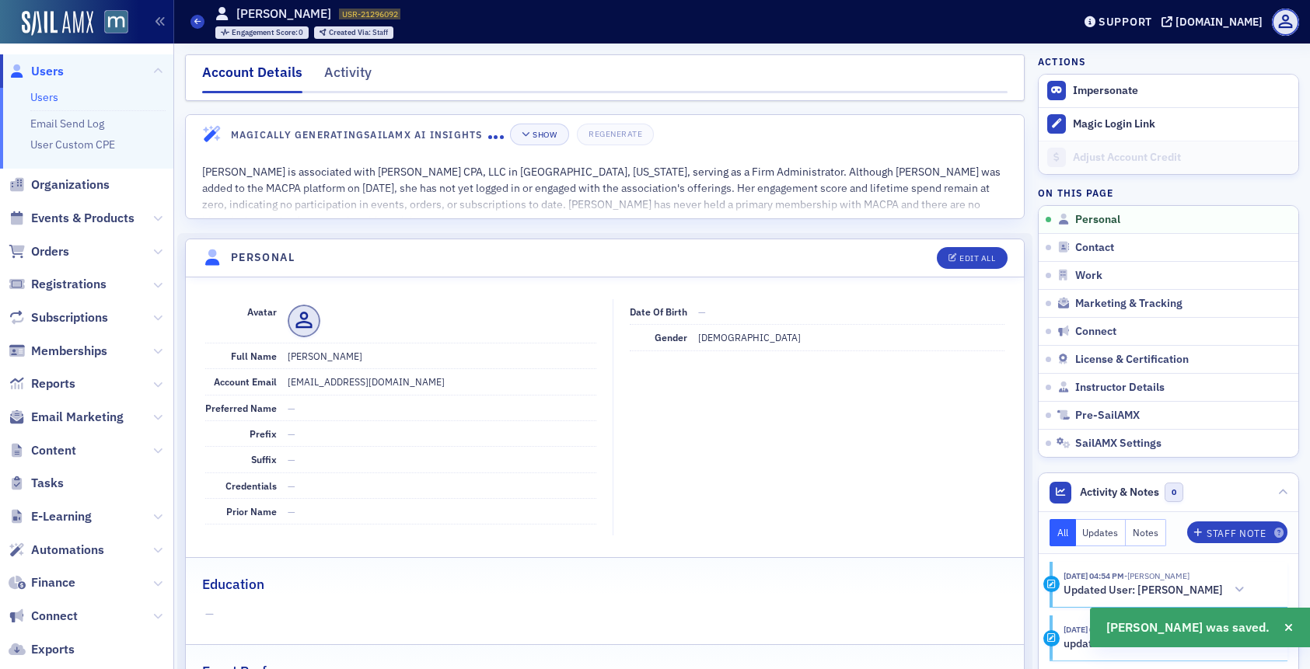
click at [47, 68] on span "Users" at bounding box center [47, 71] width 33 height 17
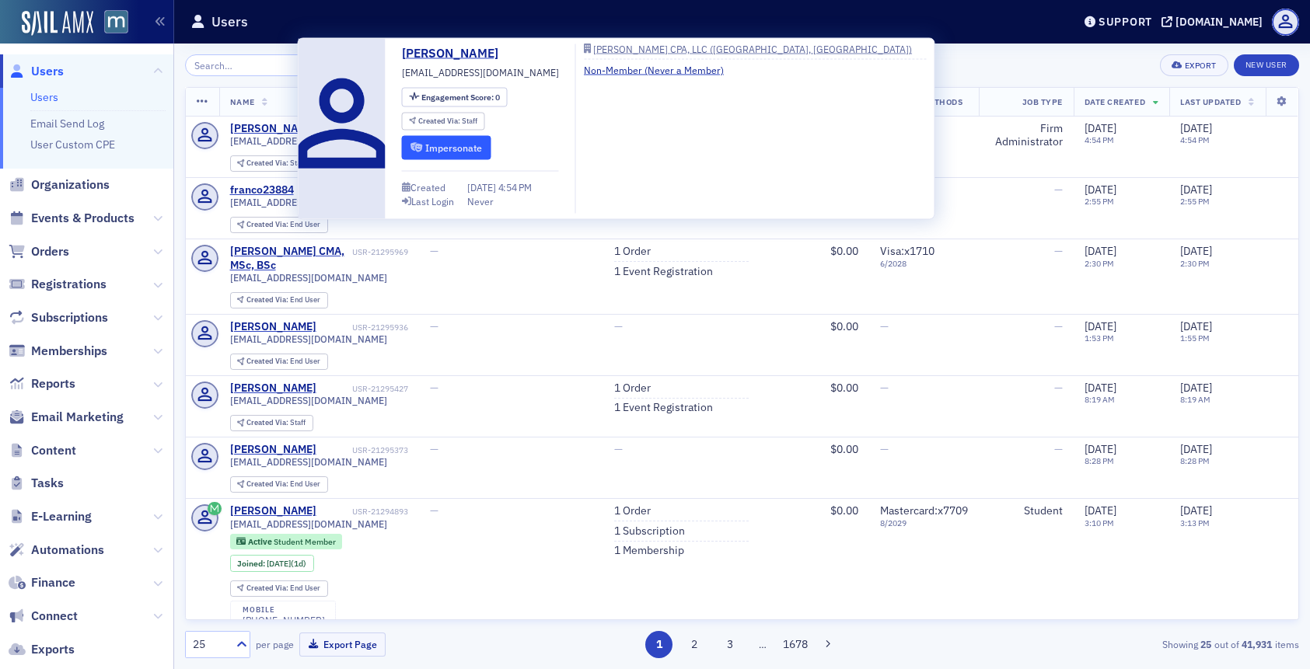
click at [419, 143] on icon "submit" at bounding box center [416, 147] width 12 height 9
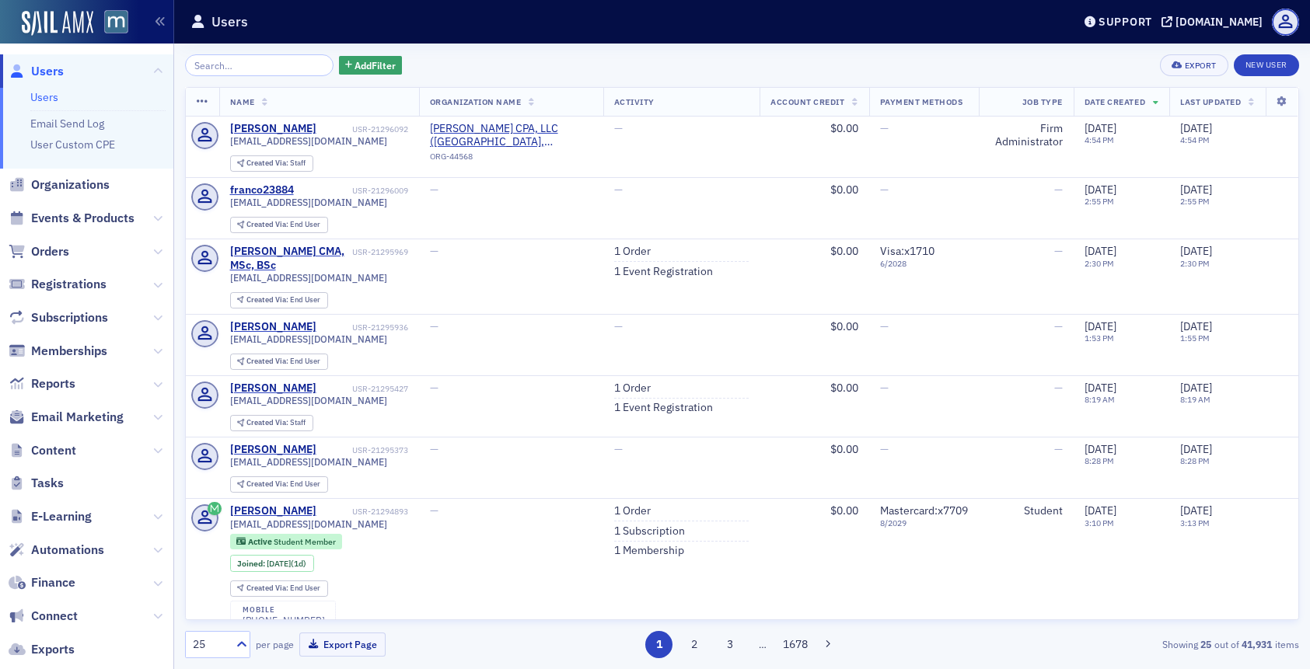
click at [61, 176] on span "Organizations" at bounding box center [86, 185] width 173 height 33
click at [55, 186] on span "Organizations" at bounding box center [70, 184] width 78 height 17
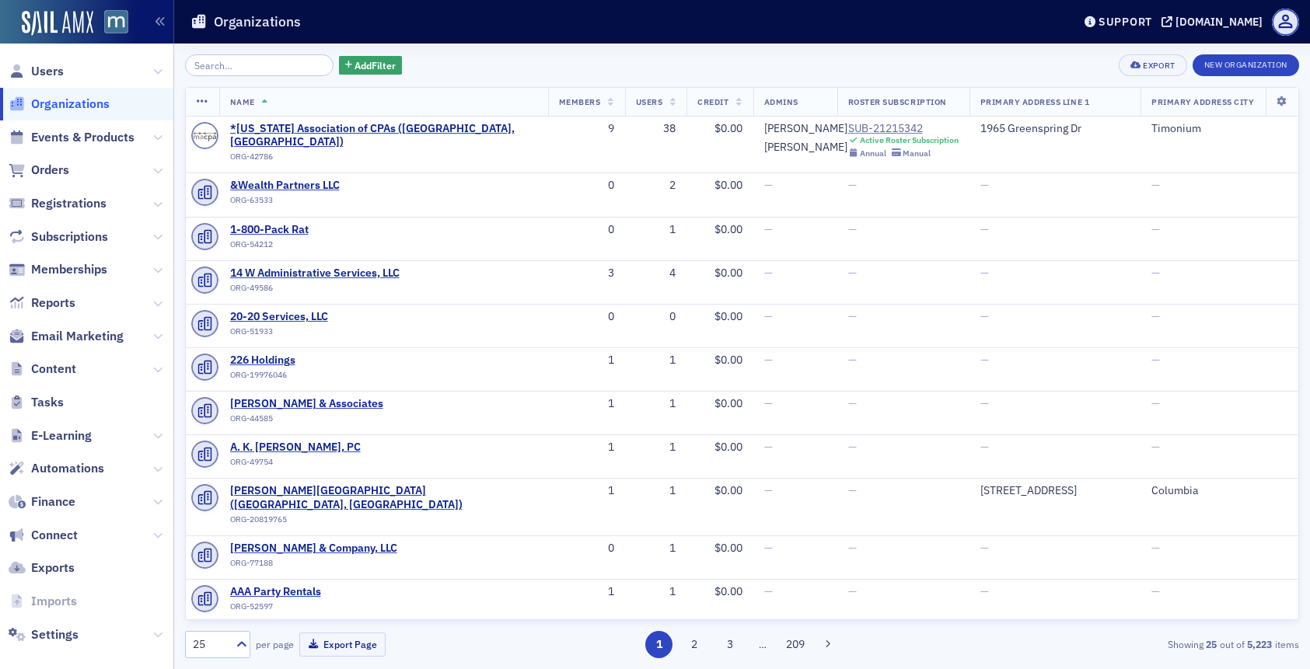
click at [229, 60] on input "search" at bounding box center [259, 65] width 148 height 22
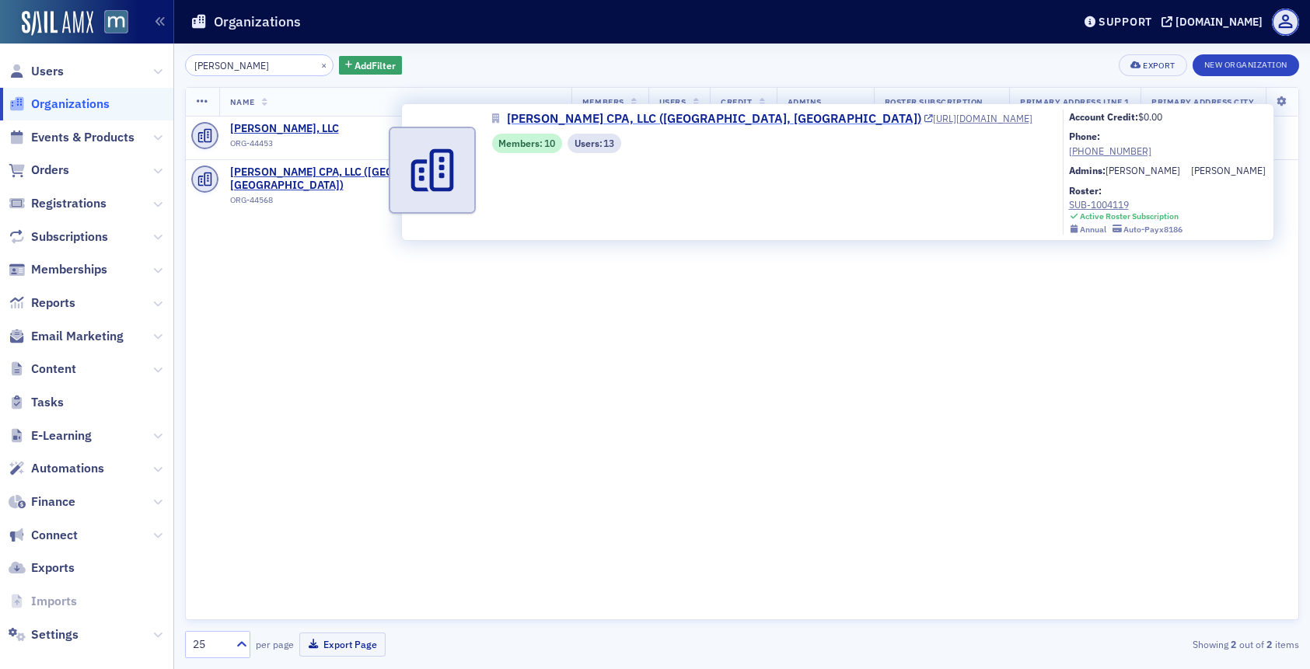
type input "kullman"
click at [559, 120] on span "[PERSON_NAME] CPA, LLC ([GEOGRAPHIC_DATA], [GEOGRAPHIC_DATA])" at bounding box center [714, 119] width 414 height 19
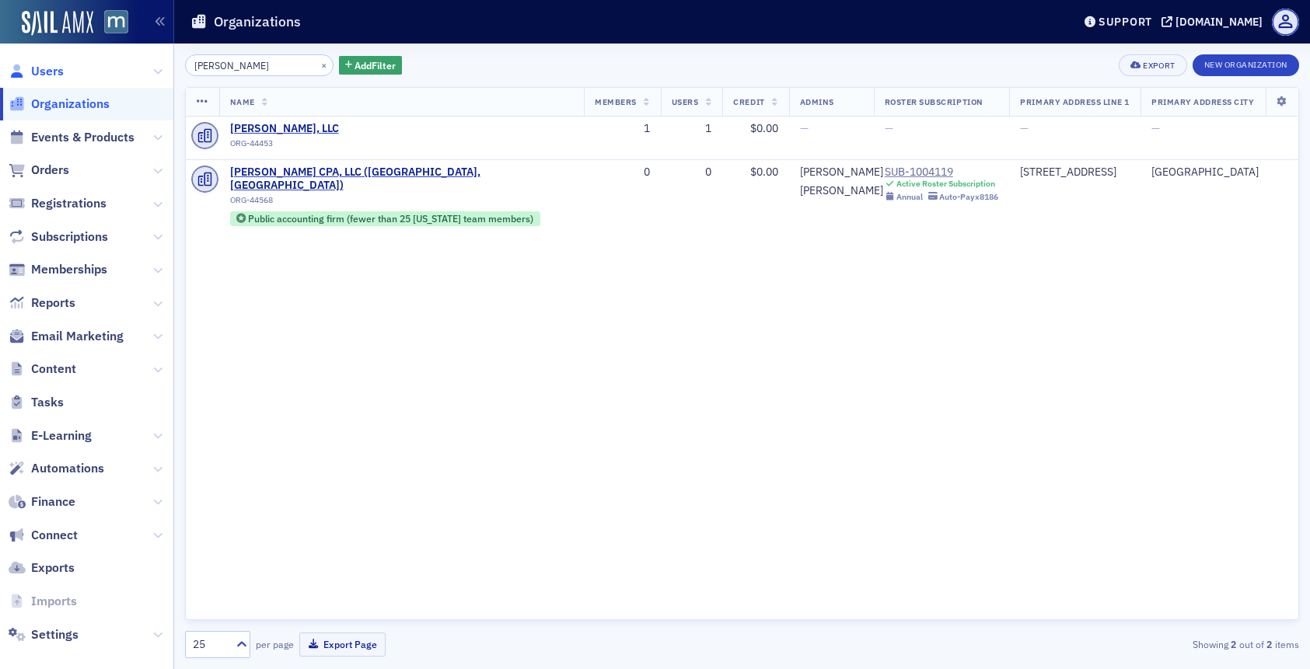
click at [46, 67] on span "Users" at bounding box center [47, 71] width 33 height 17
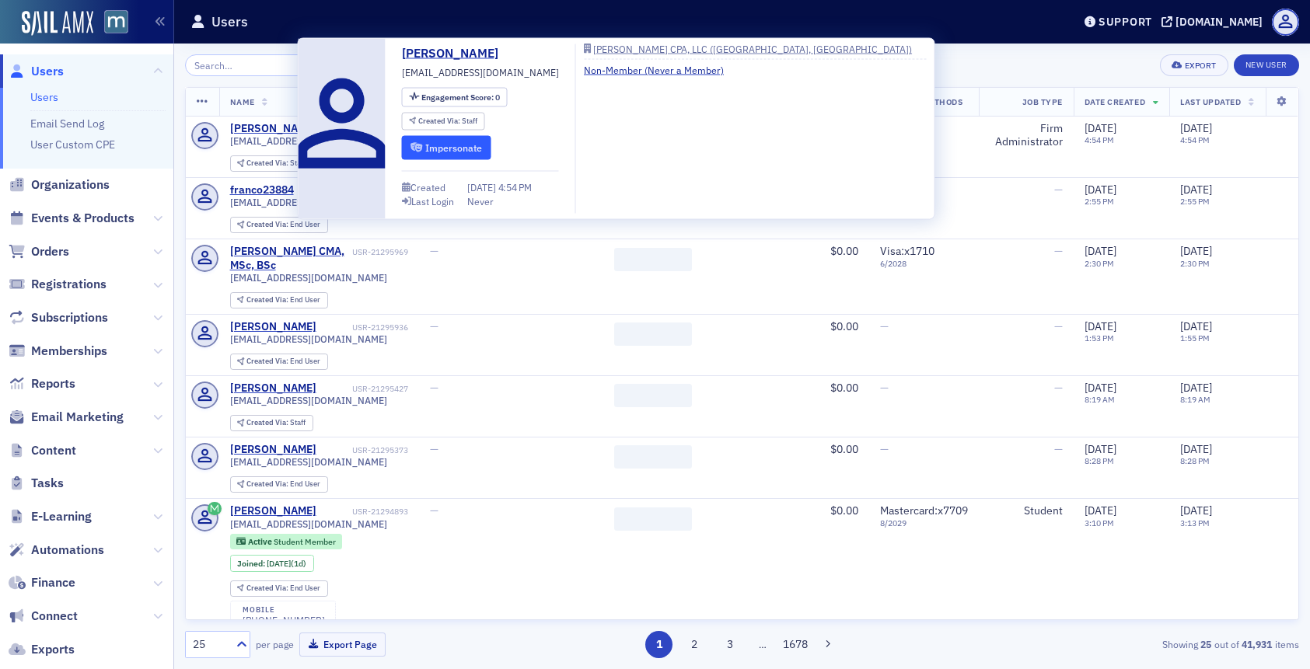
click at [451, 141] on button "Impersonate" at bounding box center [446, 147] width 89 height 24
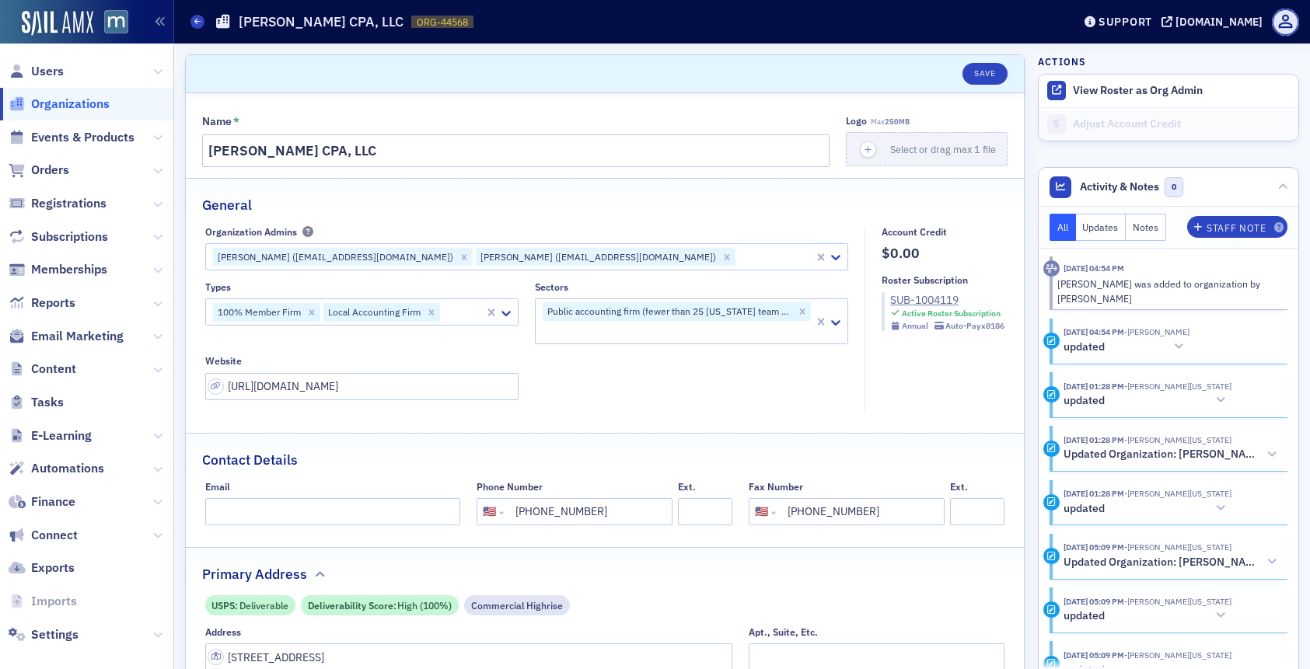
select select "US"
click at [737, 256] on div at bounding box center [775, 256] width 76 height 19
type input "gild"
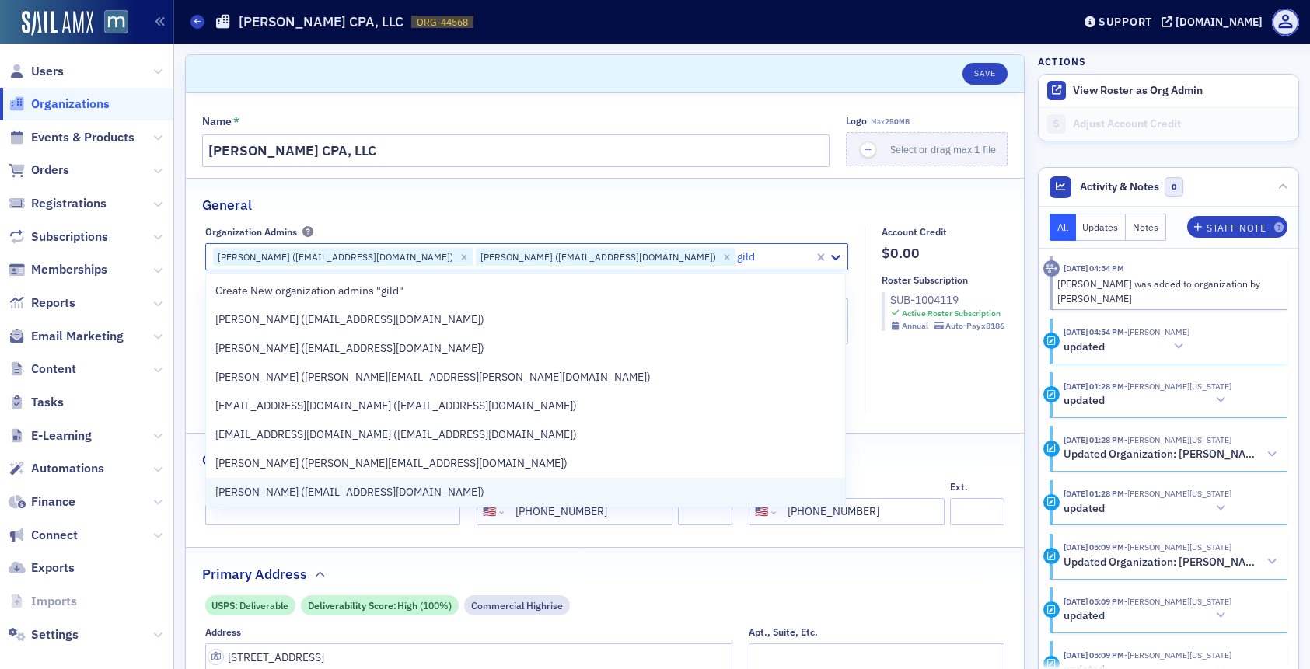
click at [422, 482] on div "[PERSON_NAME] ([EMAIL_ADDRESS][DOMAIN_NAME])" at bounding box center [526, 492] width 640 height 29
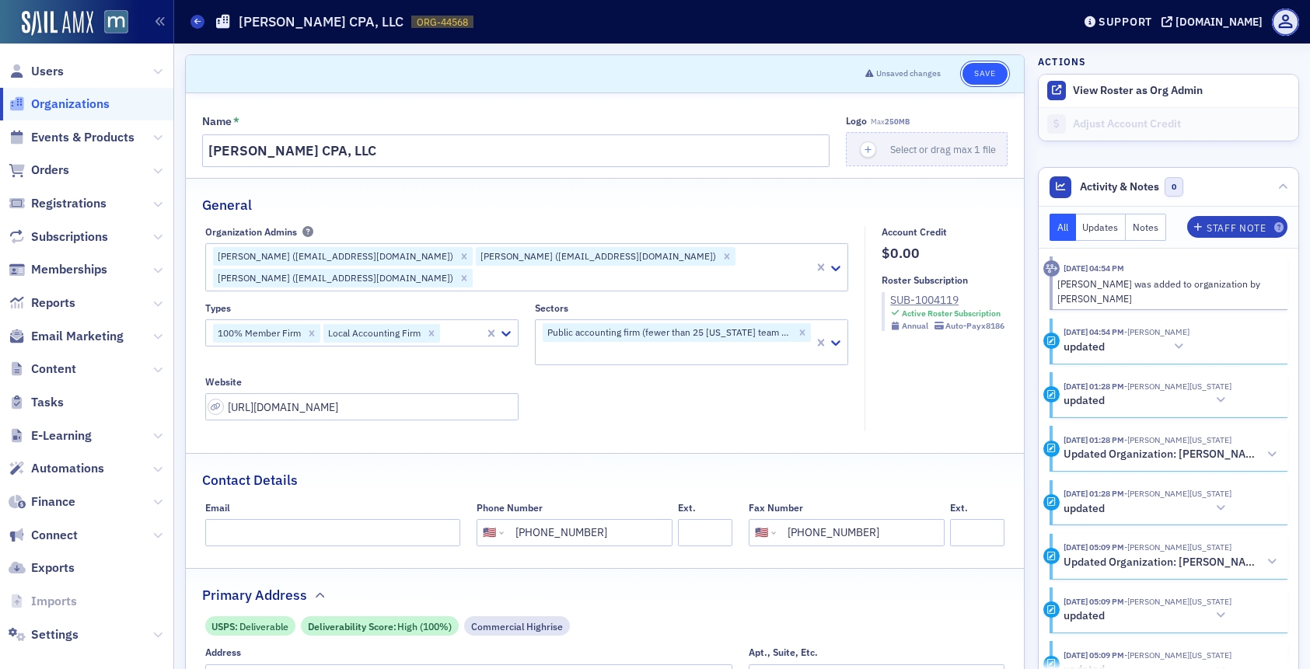
click at [982, 72] on button "Save" at bounding box center [984, 74] width 44 height 22
select select "US"
